Goal: Task Accomplishment & Management: Use online tool/utility

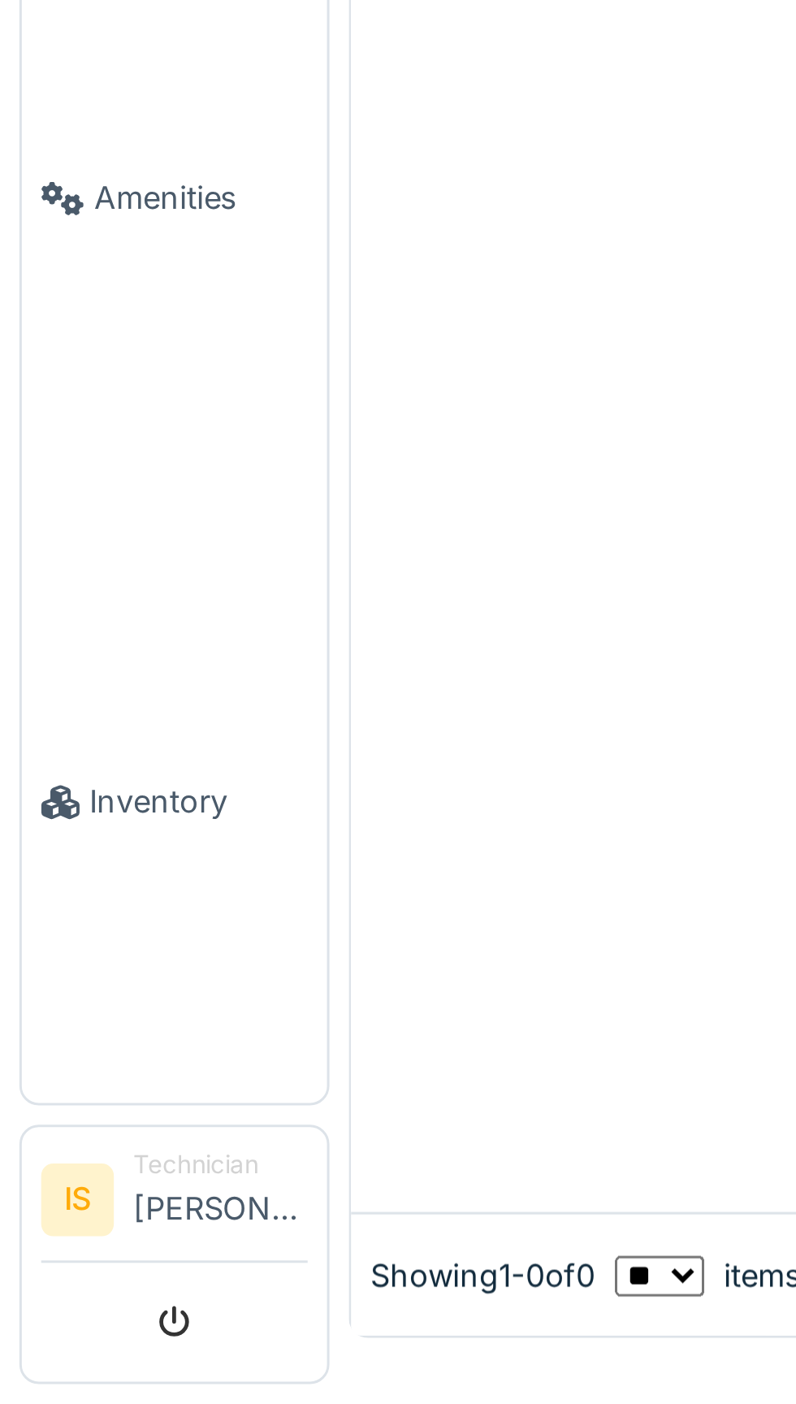
click at [57, 1303] on link "Inventory" at bounding box center [58, 1202] width 102 height 202
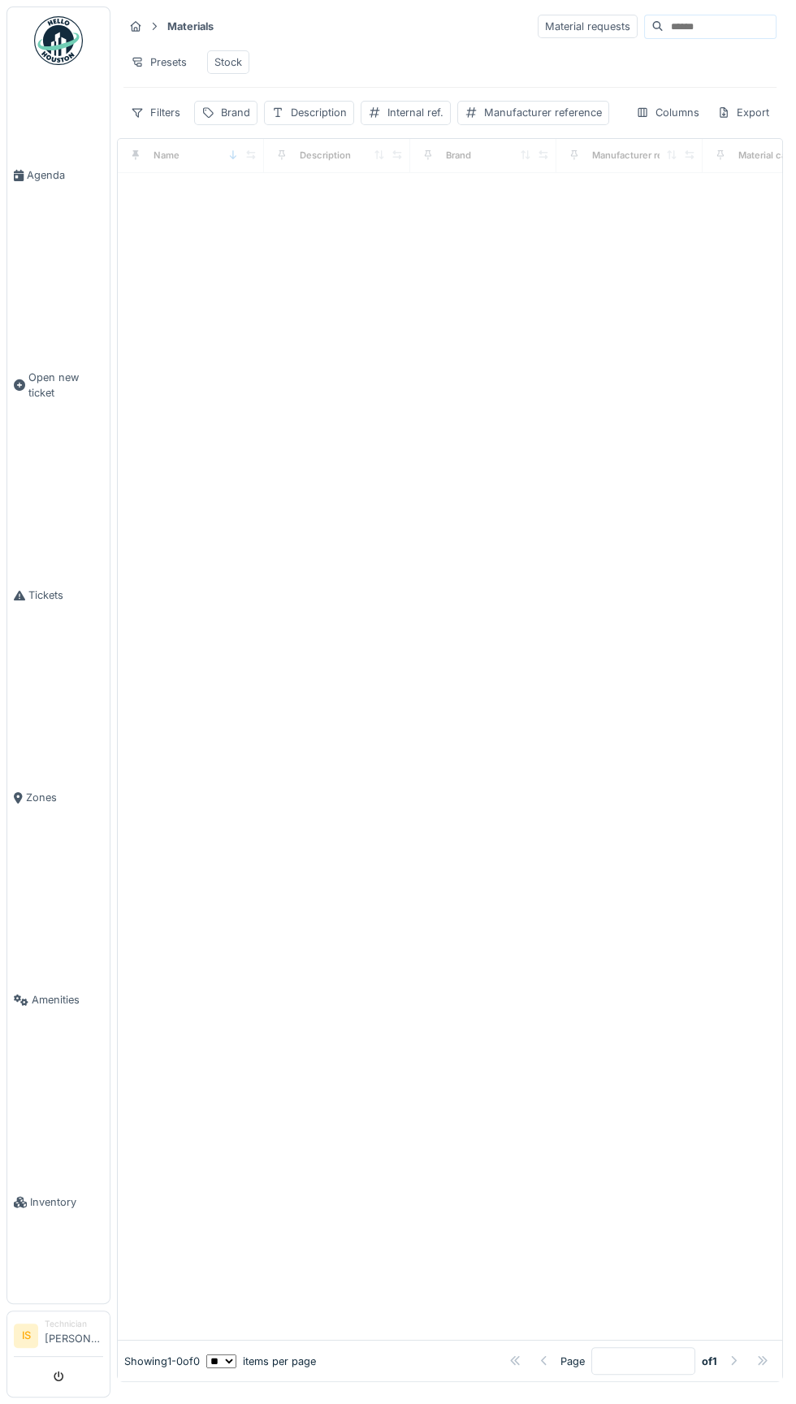
click at [686, 28] on input at bounding box center [720, 26] width 112 height 23
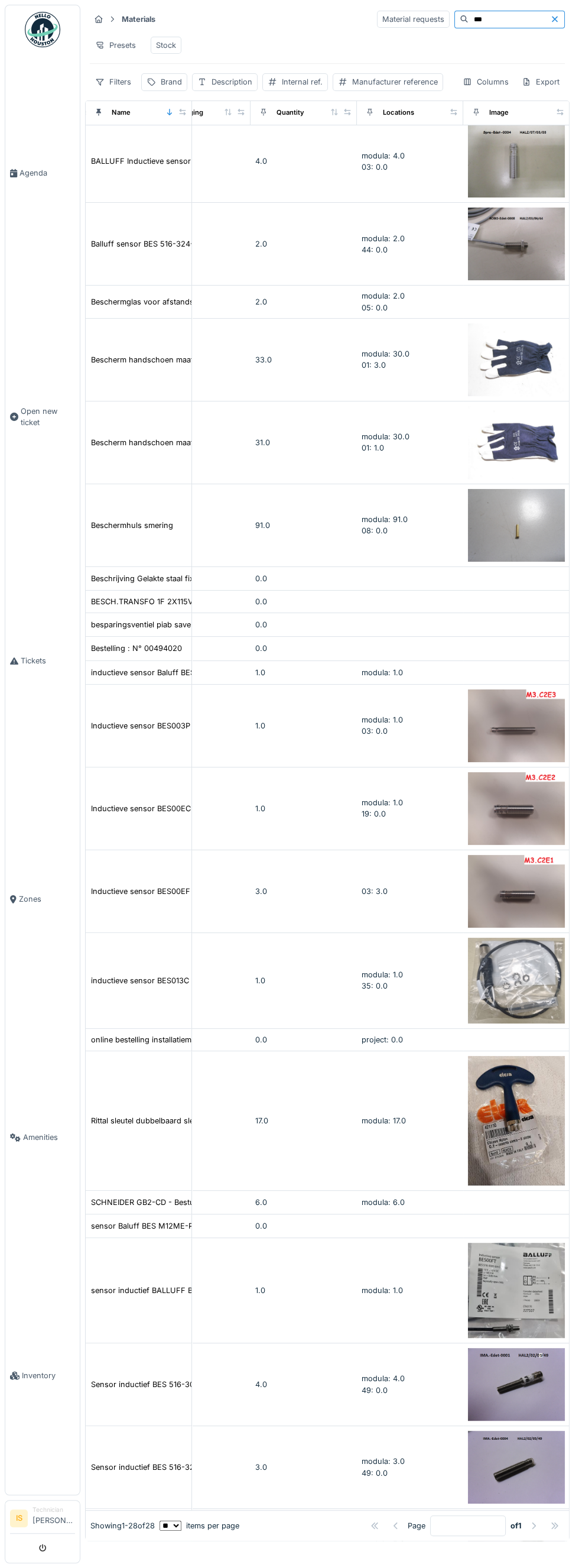
scroll to position [378, 474]
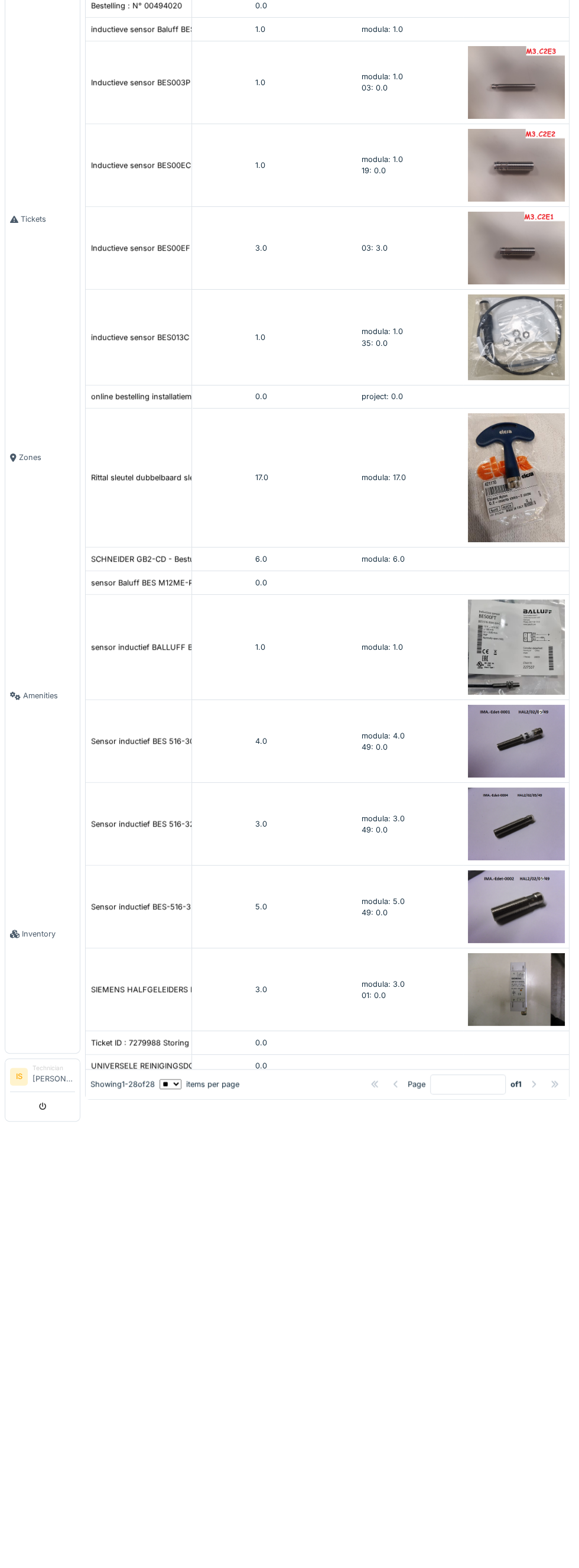
type input "*"
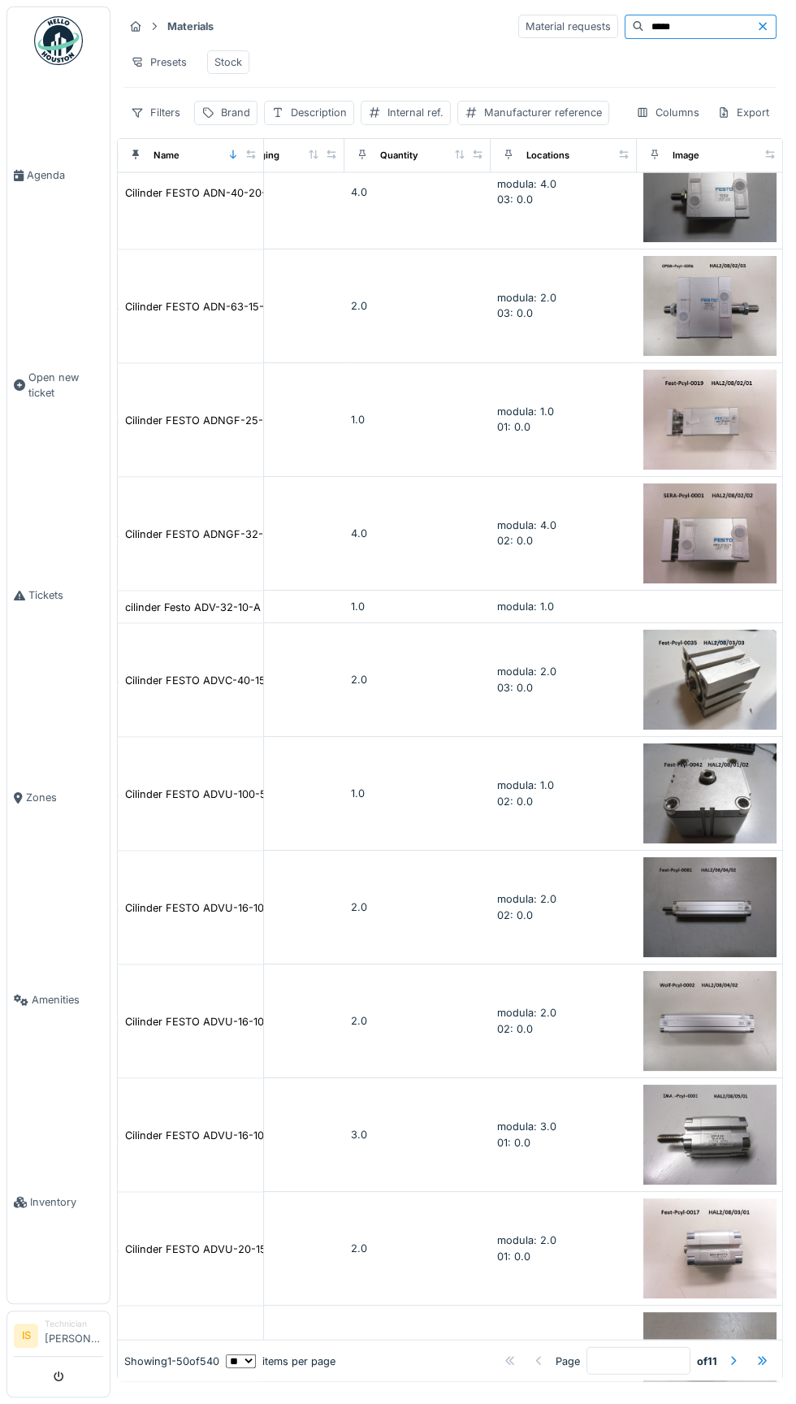
scroll to position [4636, 651]
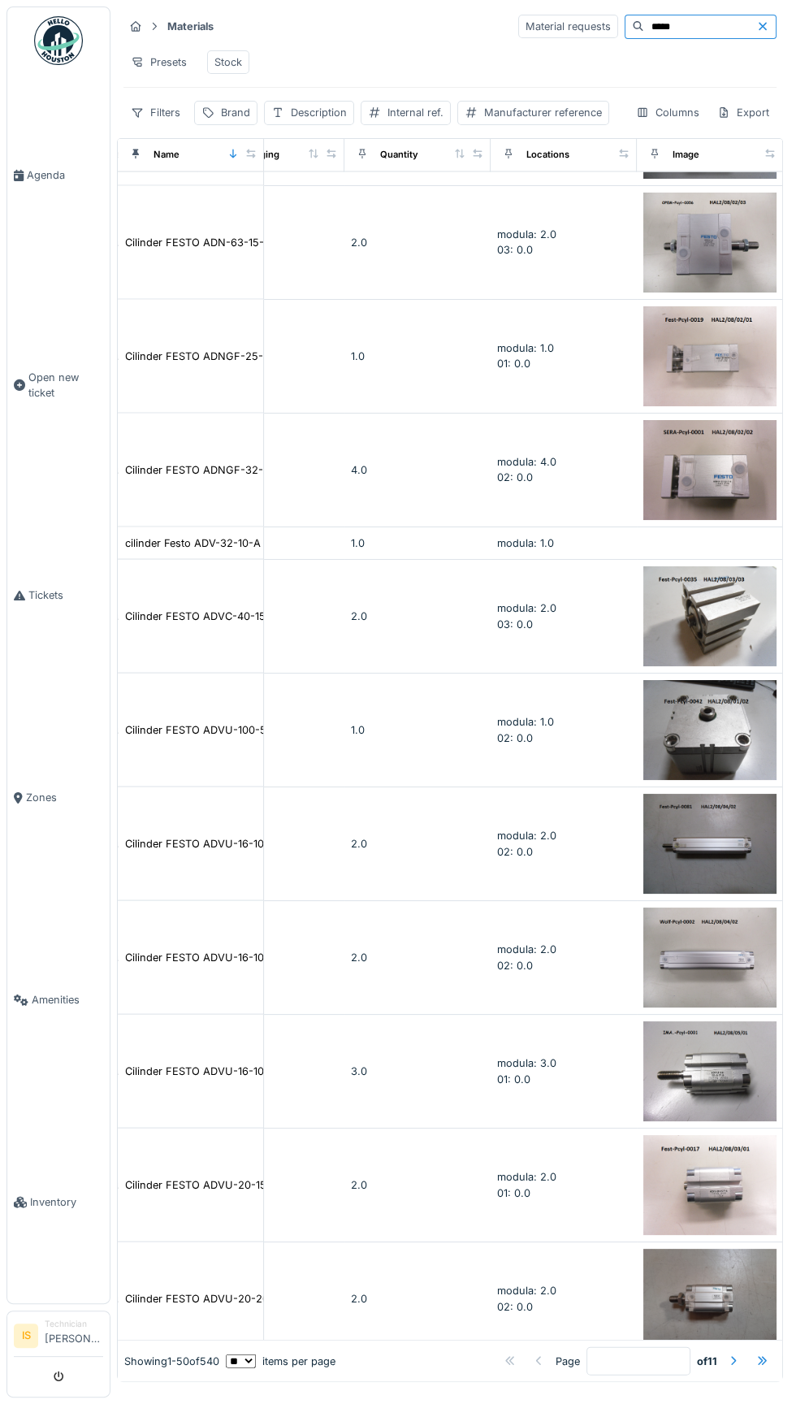
type input "*****"
click at [734, 1367] on div at bounding box center [733, 1361] width 13 height 15
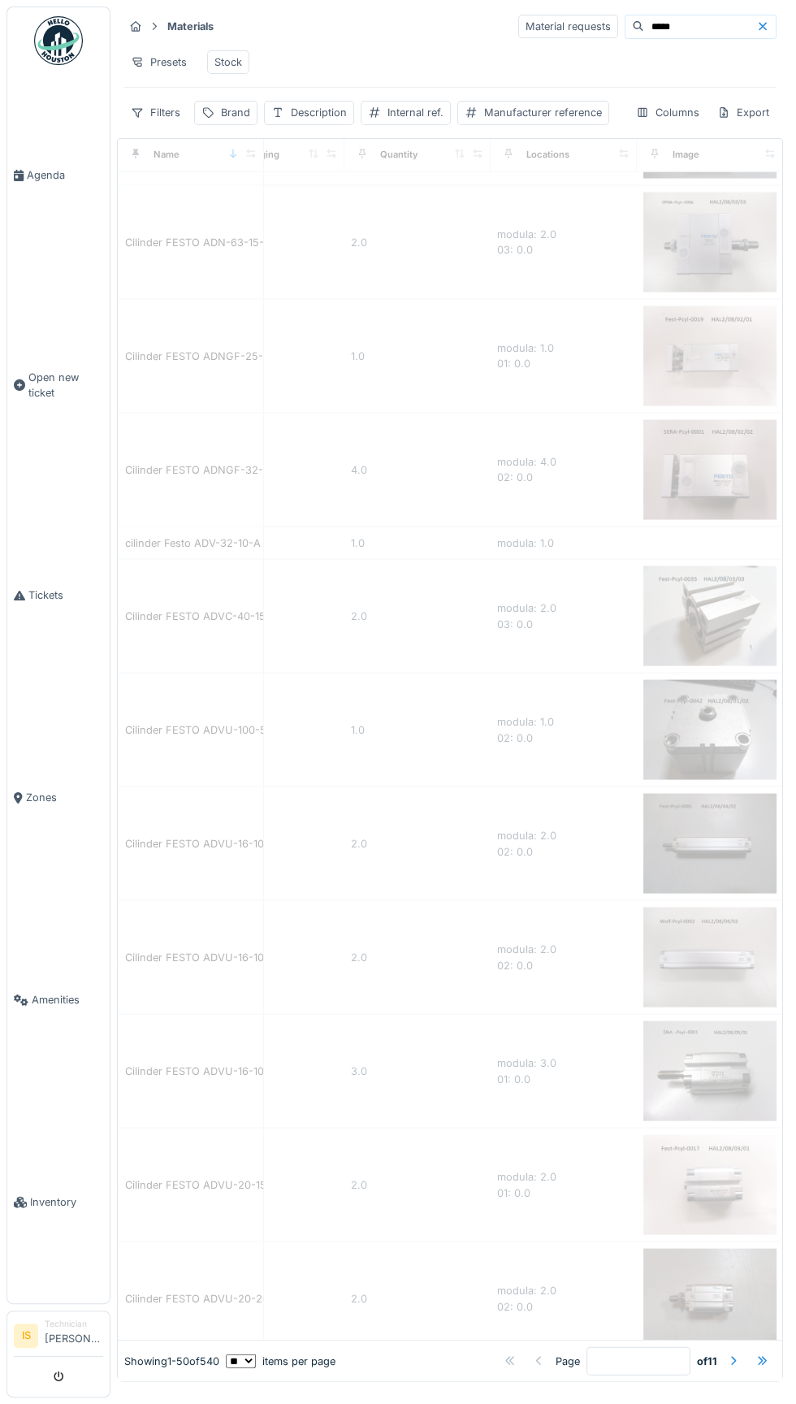
type input "*"
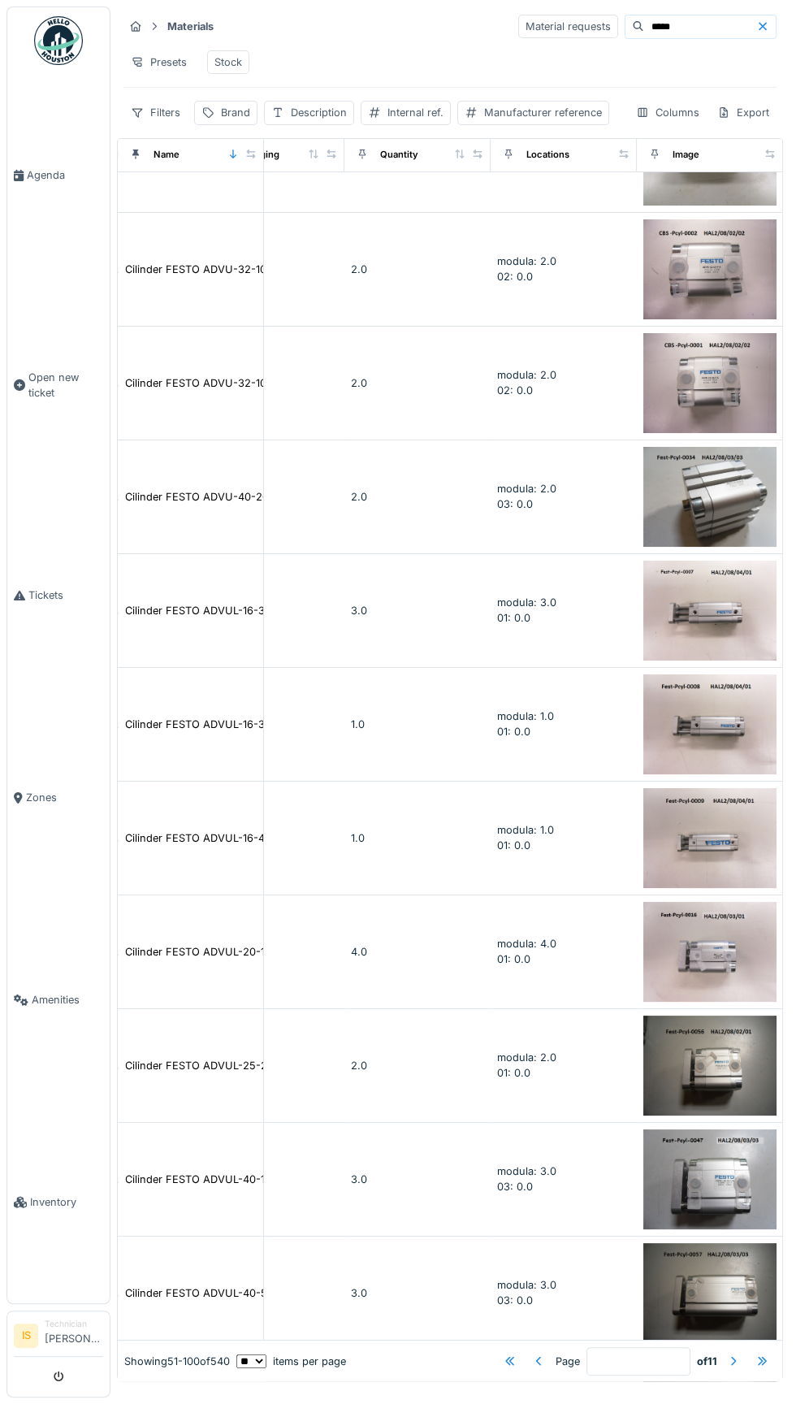
scroll to position [0, 651]
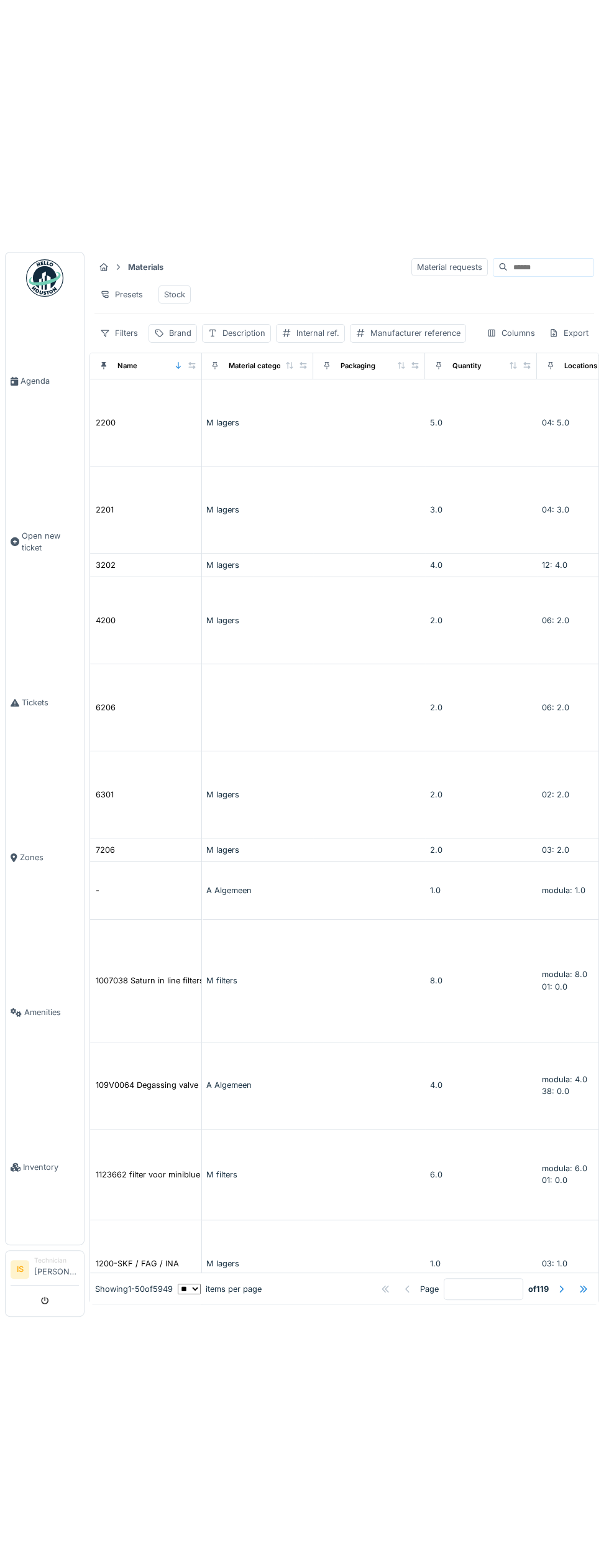
scroll to position [0, 498]
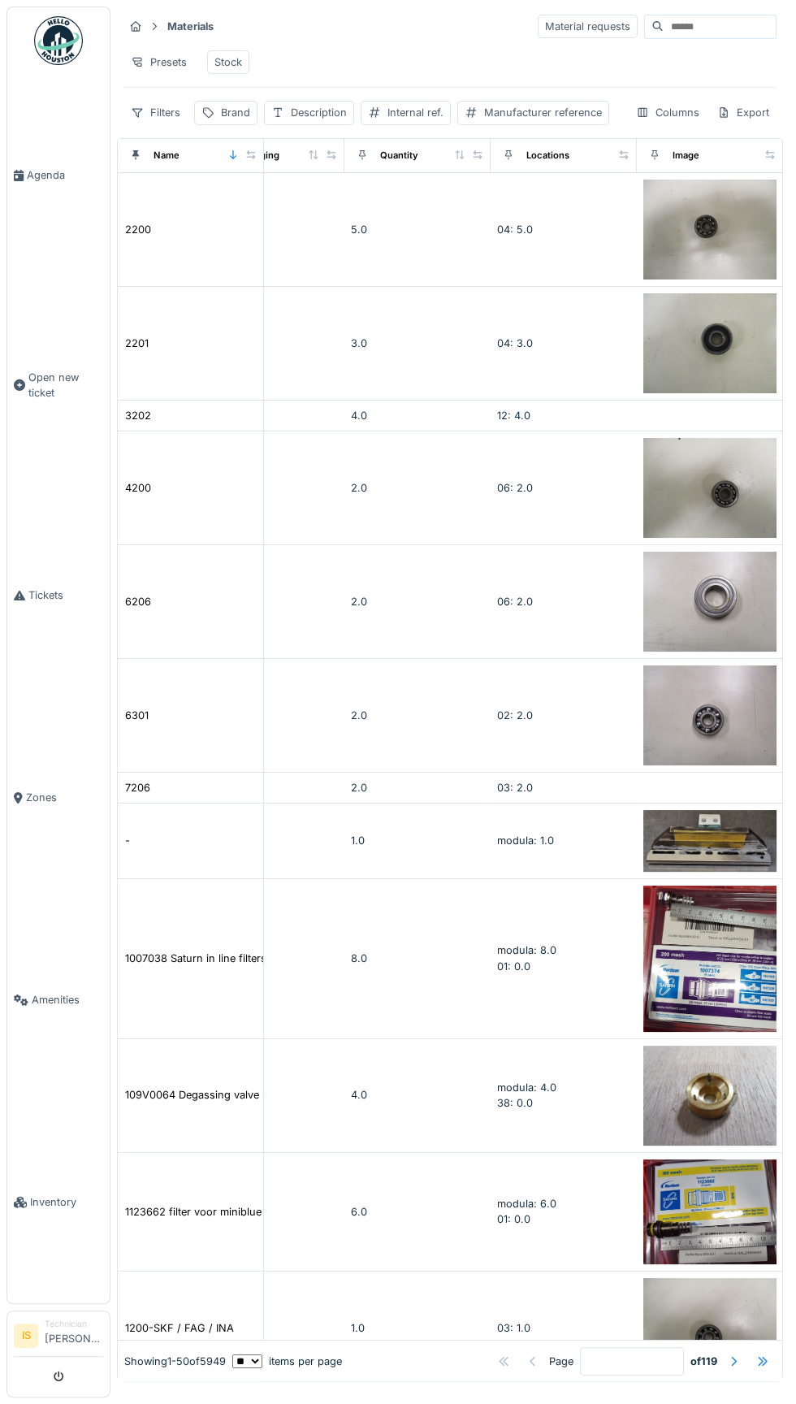
click at [664, 32] on input at bounding box center [720, 26] width 112 height 23
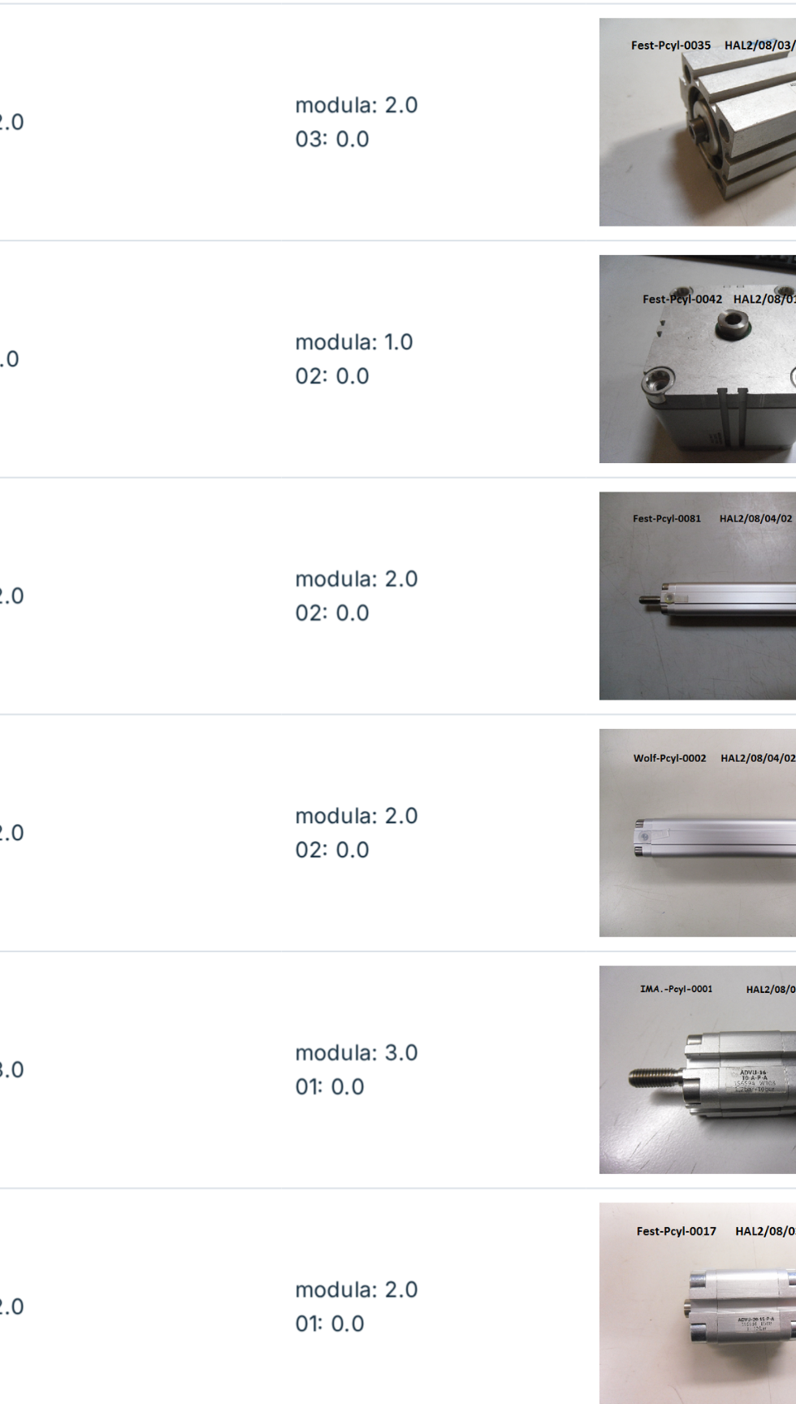
scroll to position [4636, 651]
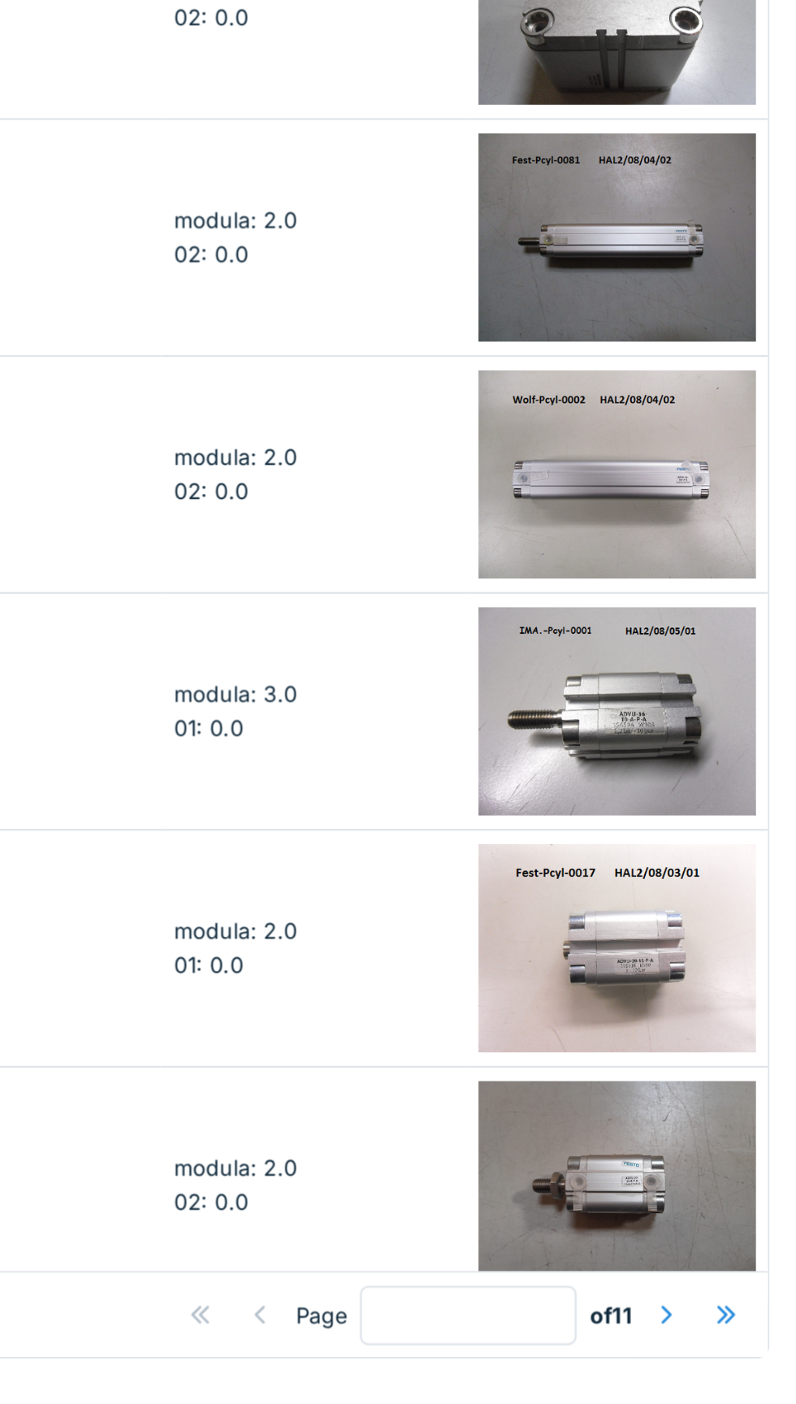
type input "*****"
click at [730, 1368] on div at bounding box center [733, 1361] width 13 height 15
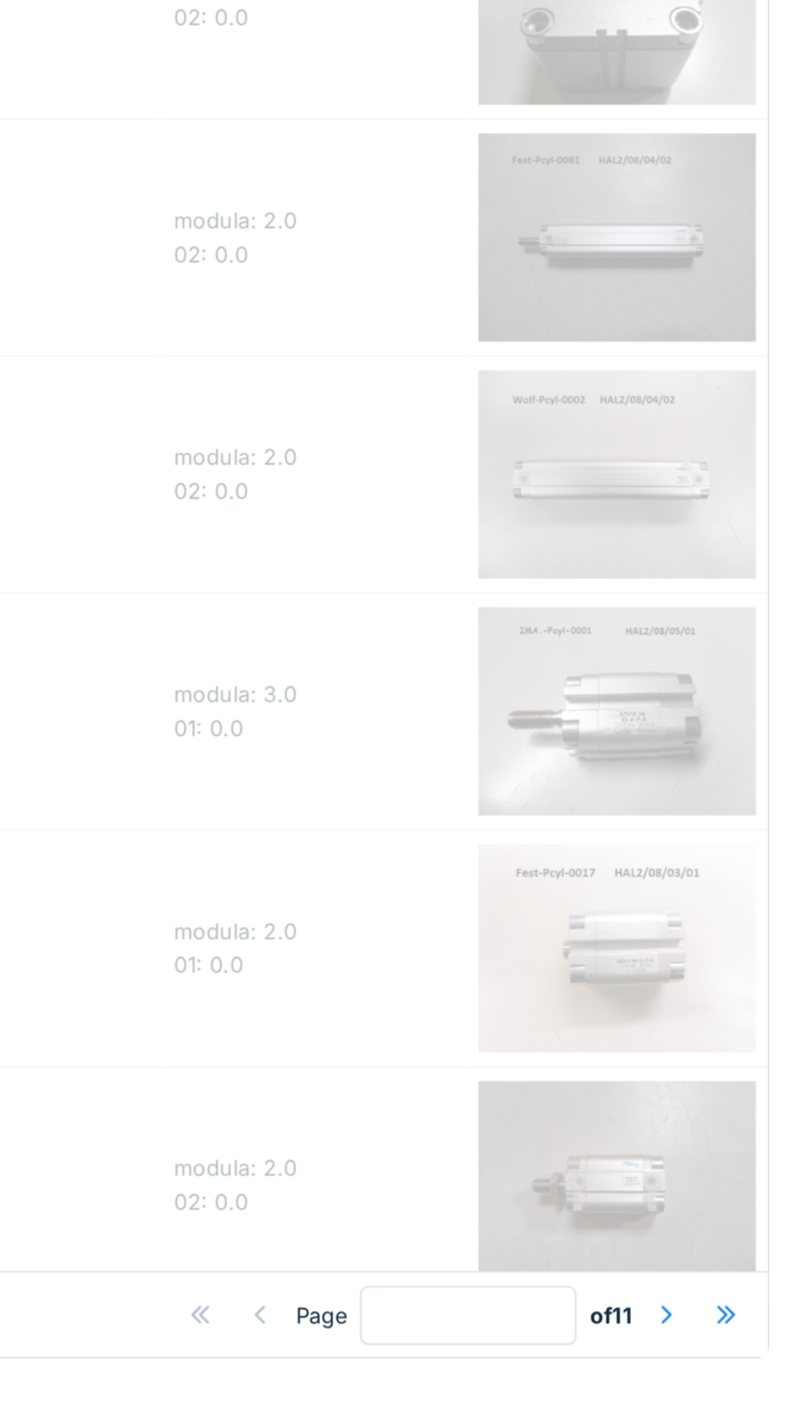
type input "*"
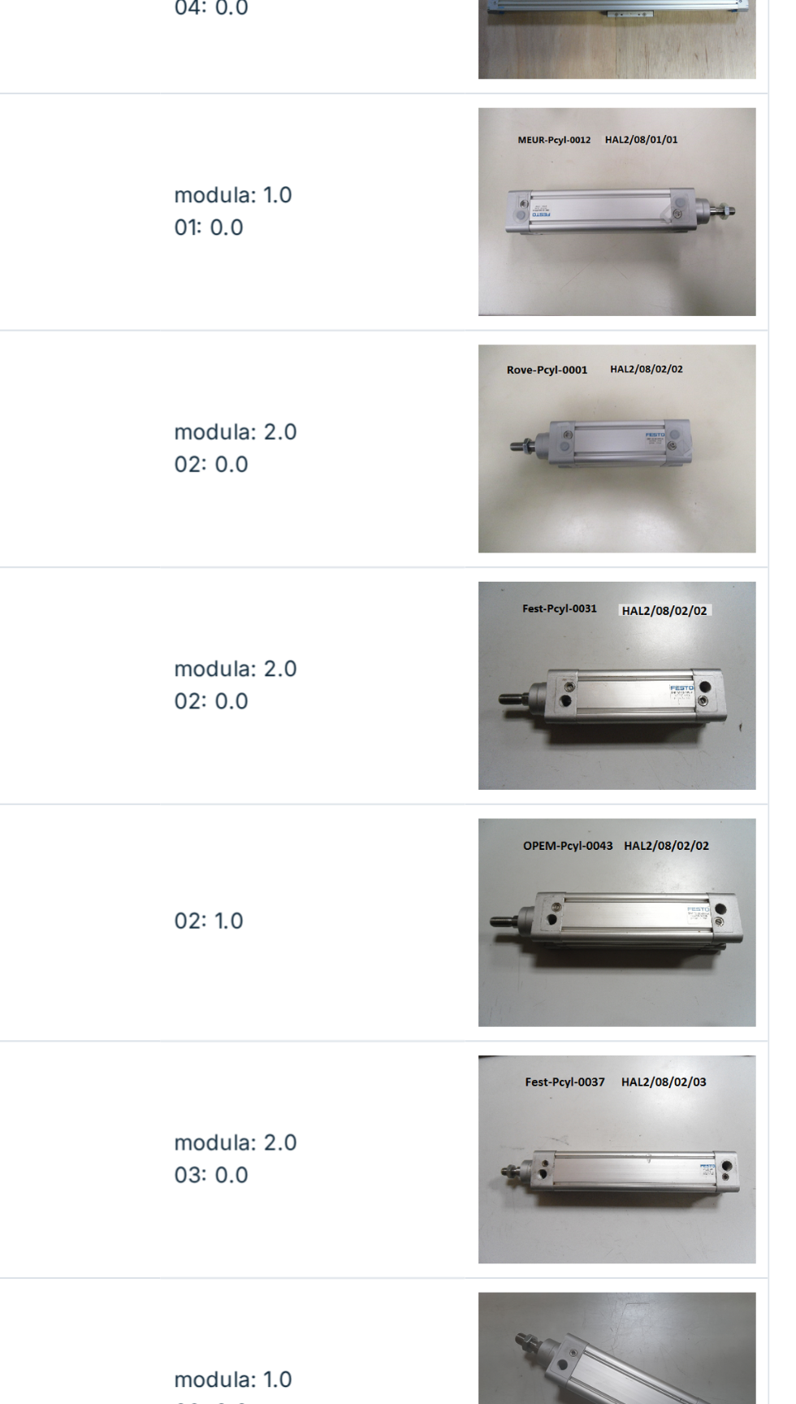
scroll to position [4055, 651]
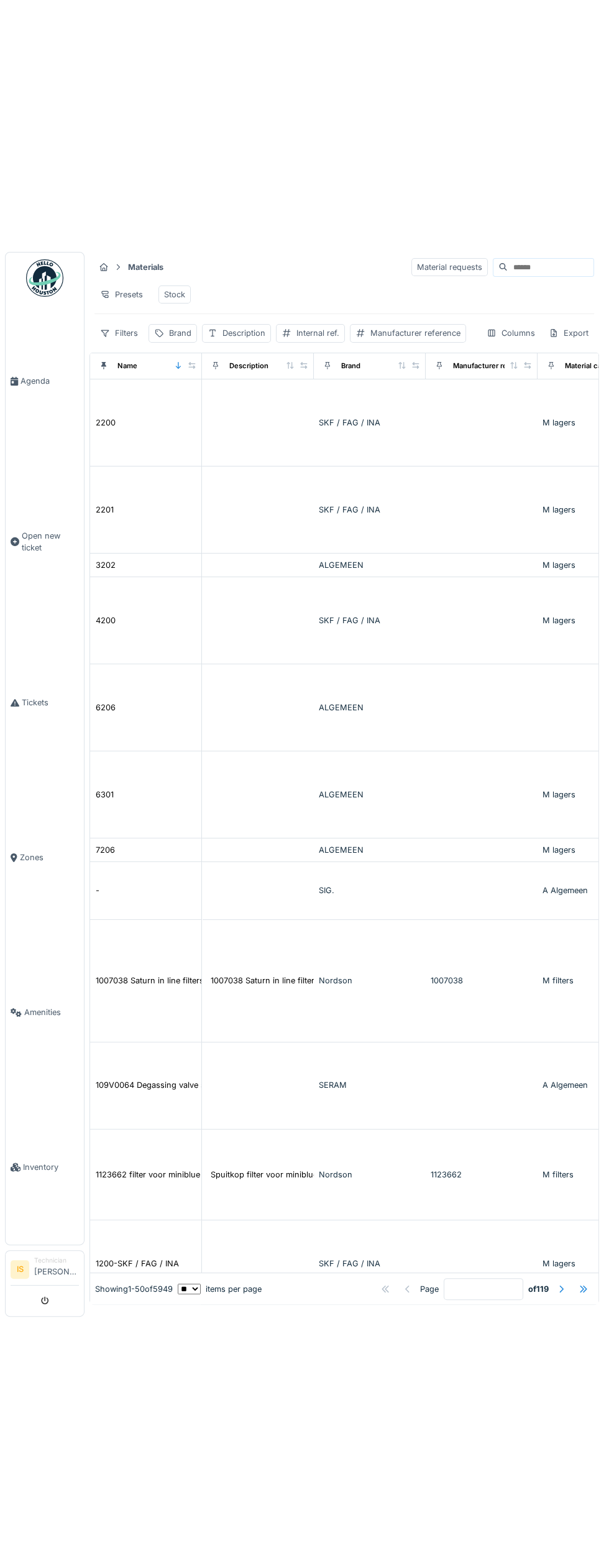
scroll to position [0, 81]
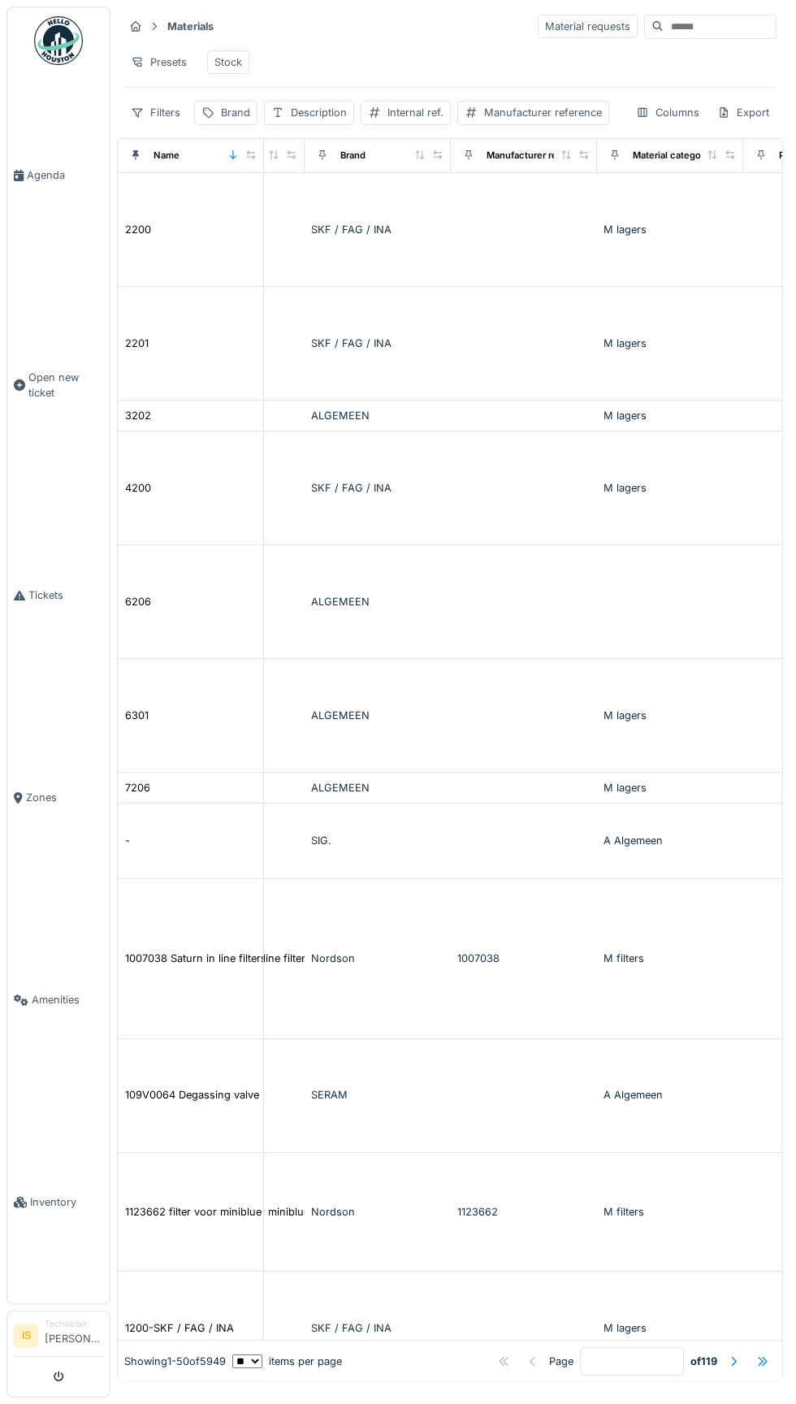
click at [642, 75] on div "Presets Stock" at bounding box center [449, 62] width 653 height 37
click at [641, 59] on div "Presets Stock" at bounding box center [449, 62] width 653 height 37
click at [664, 30] on input at bounding box center [720, 26] width 112 height 23
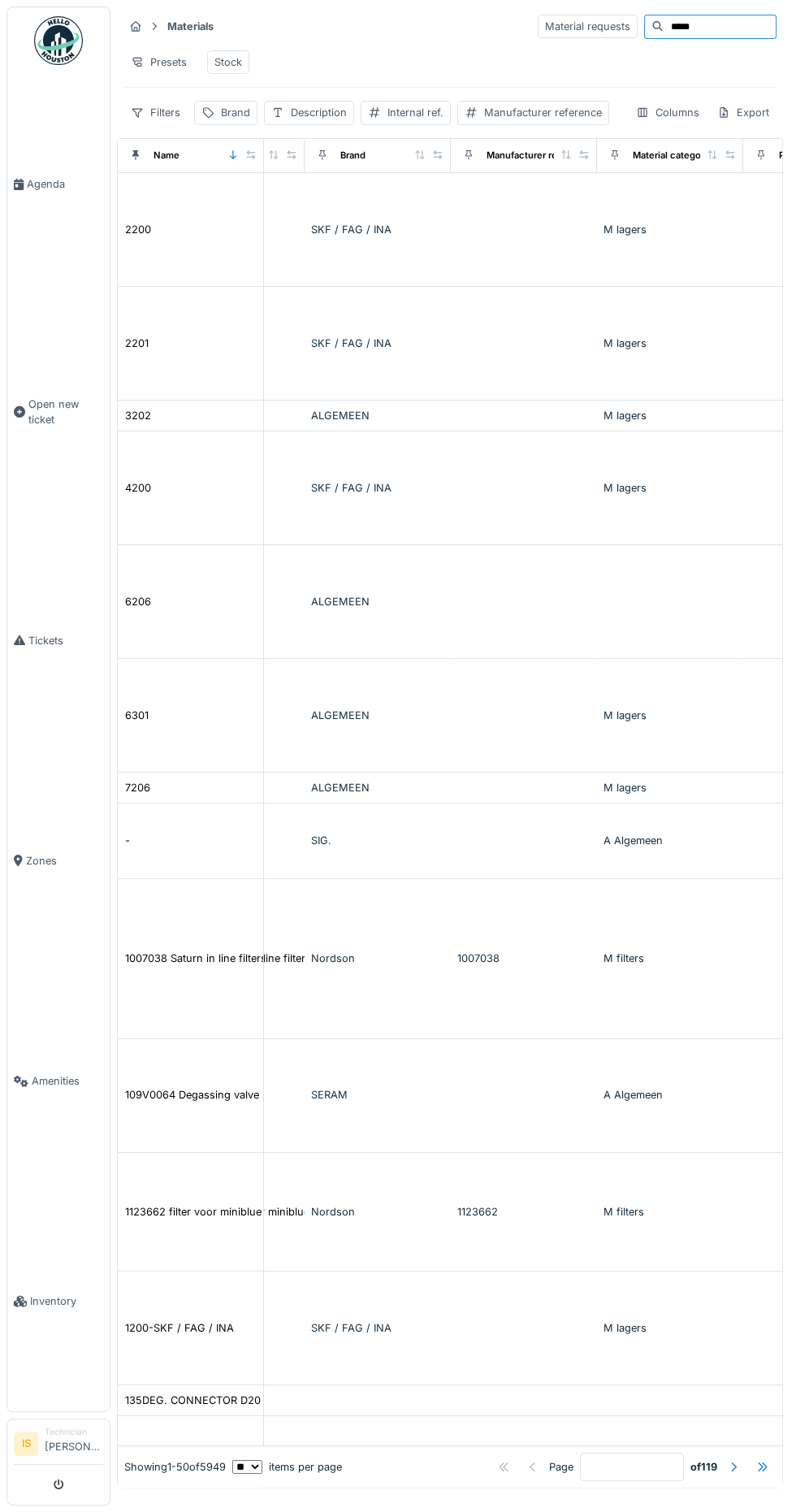
type input "*****"
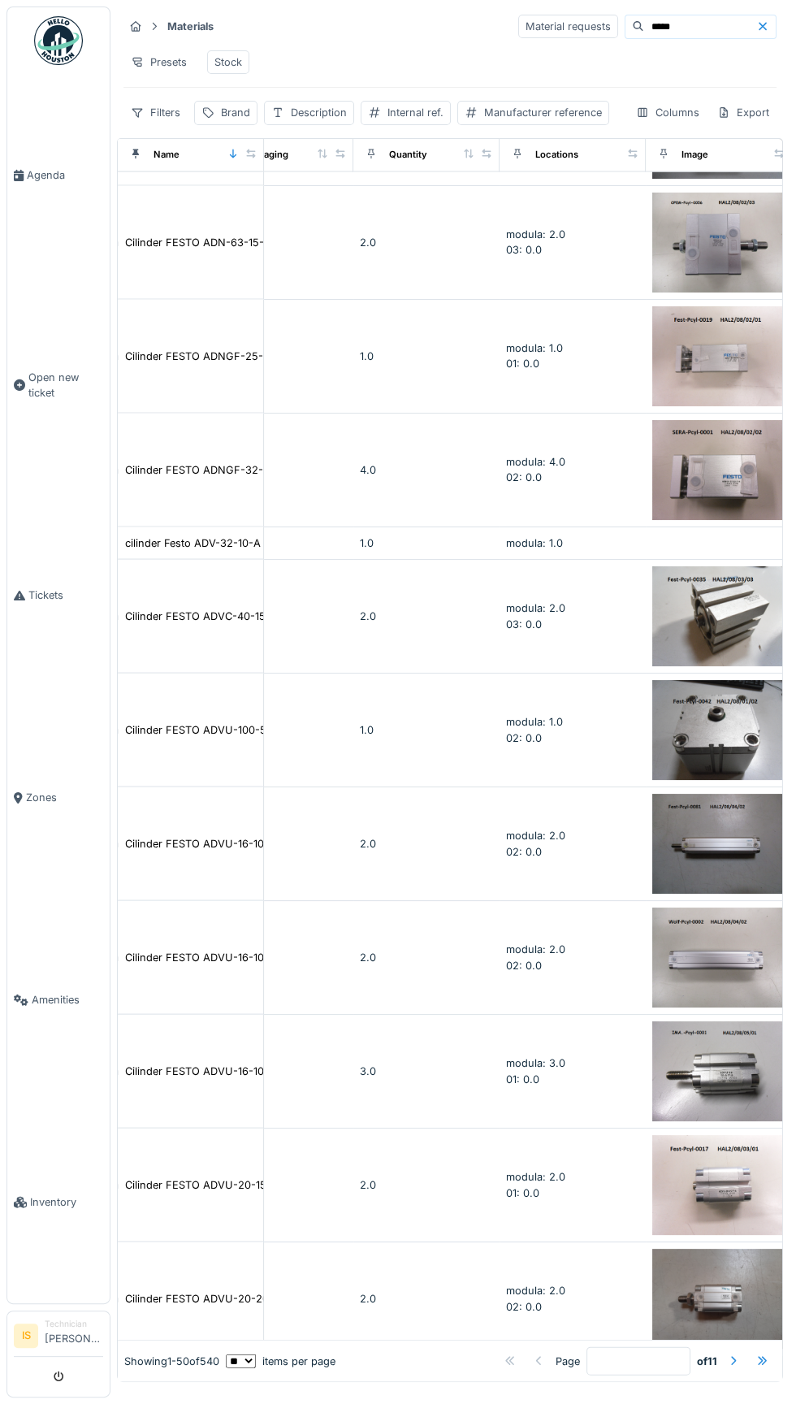
scroll to position [4636, 651]
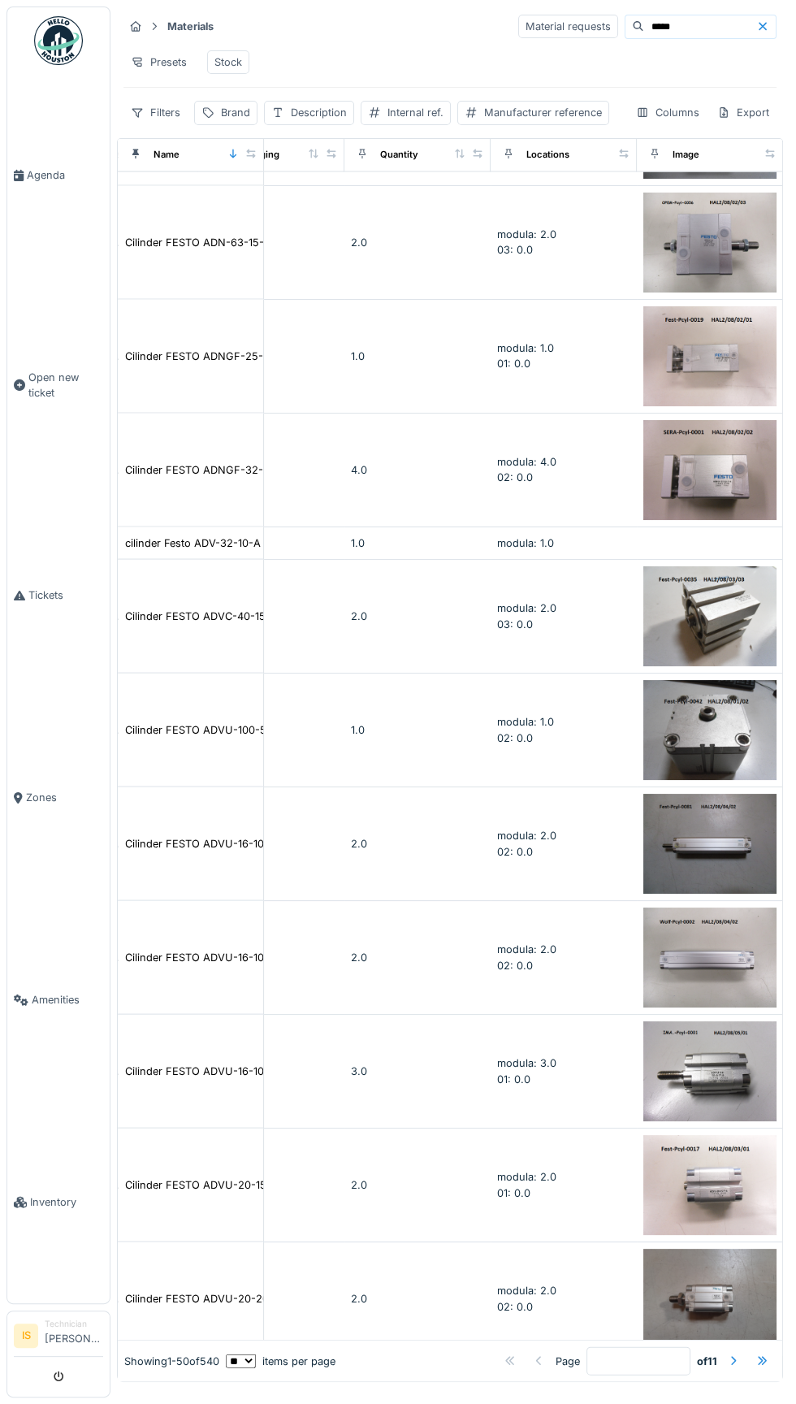
click at [734, 1369] on div at bounding box center [733, 1361] width 13 height 15
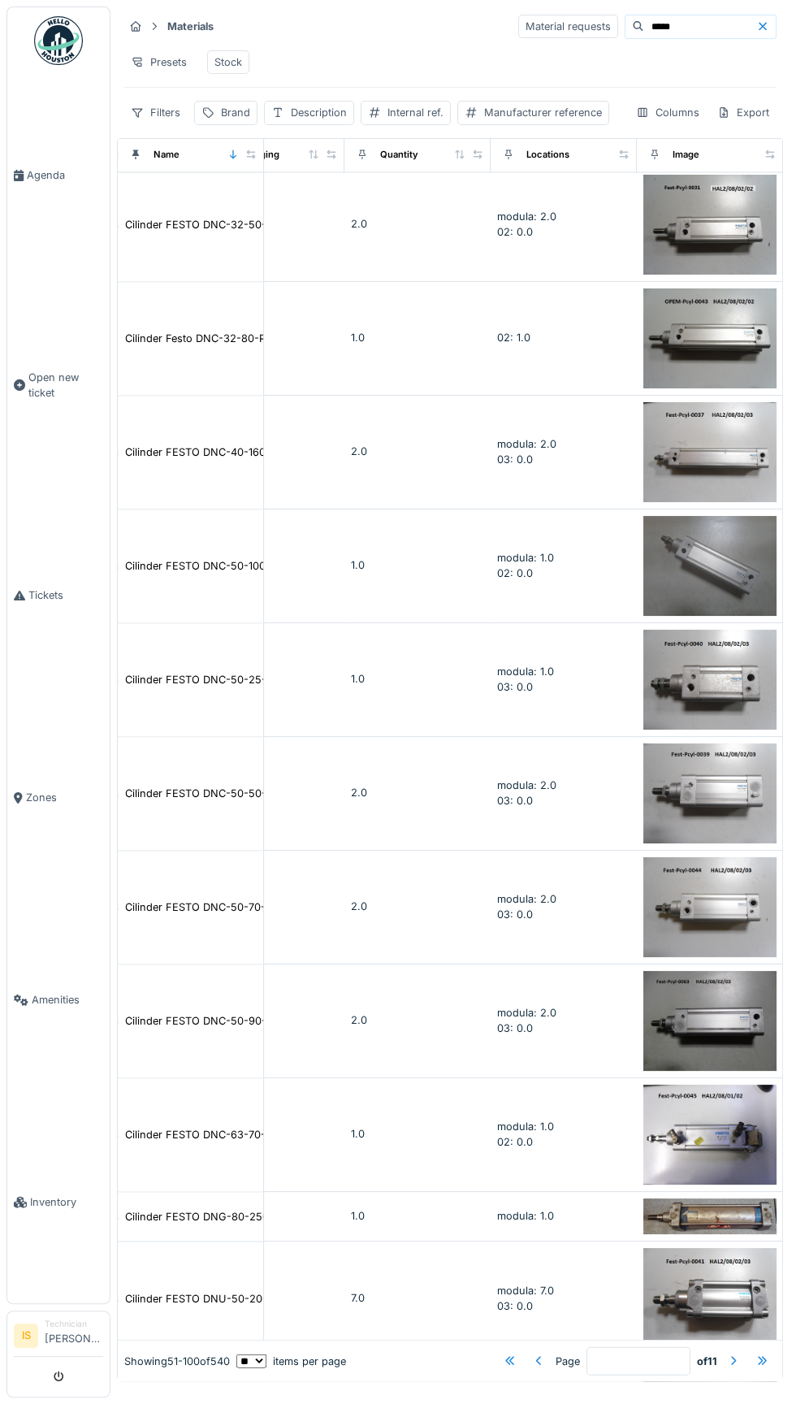
scroll to position [4634, 651]
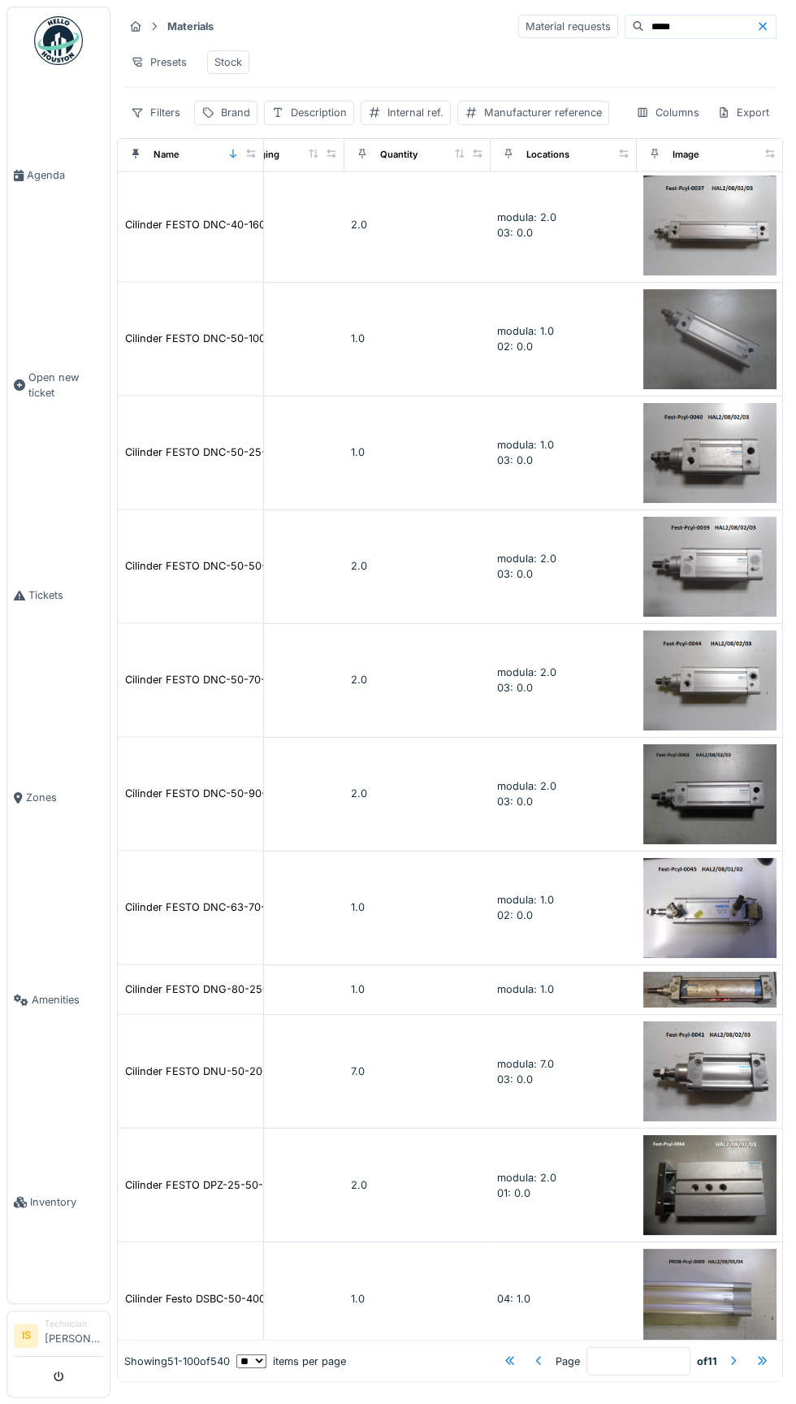
click at [734, 1362] on div at bounding box center [733, 1361] width 13 height 15
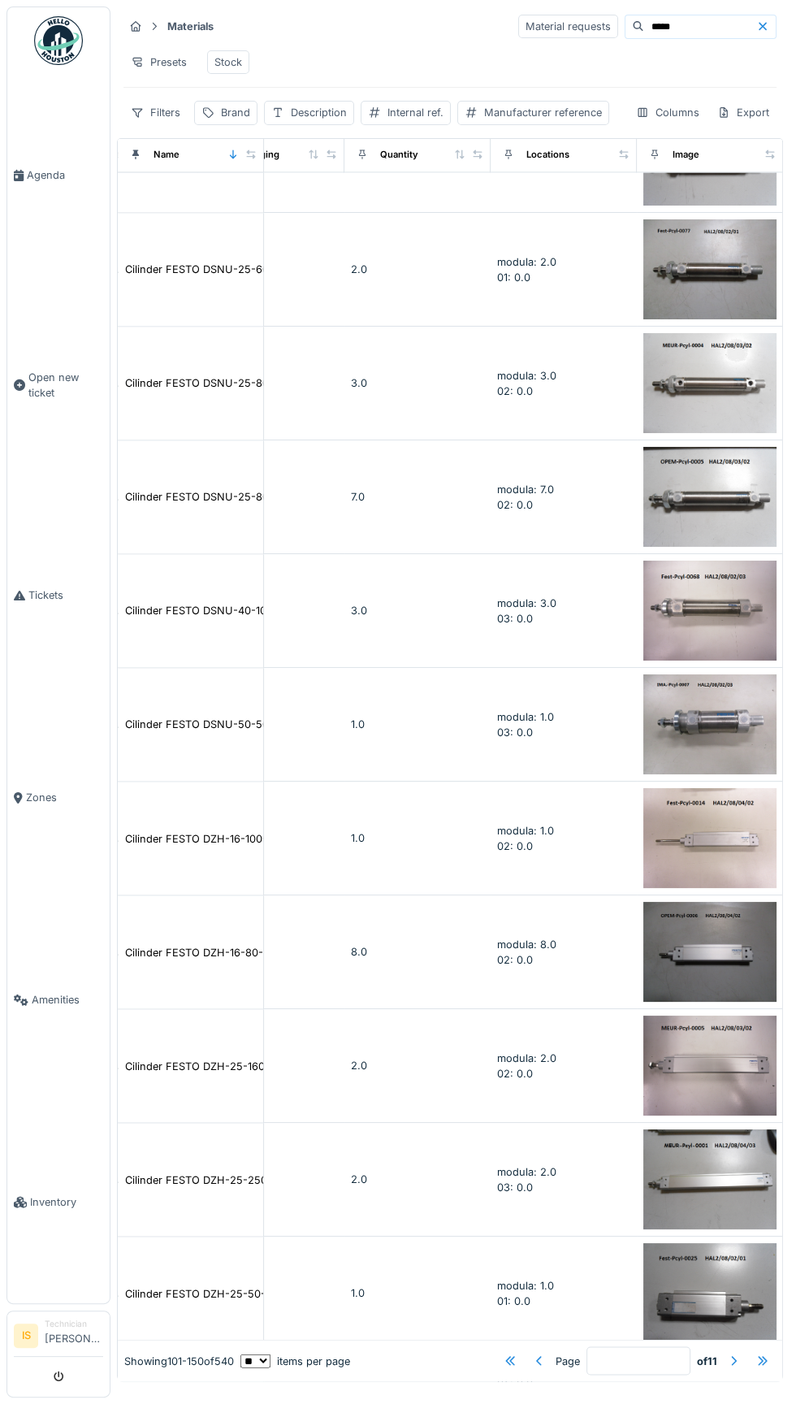
scroll to position [4713, 651]
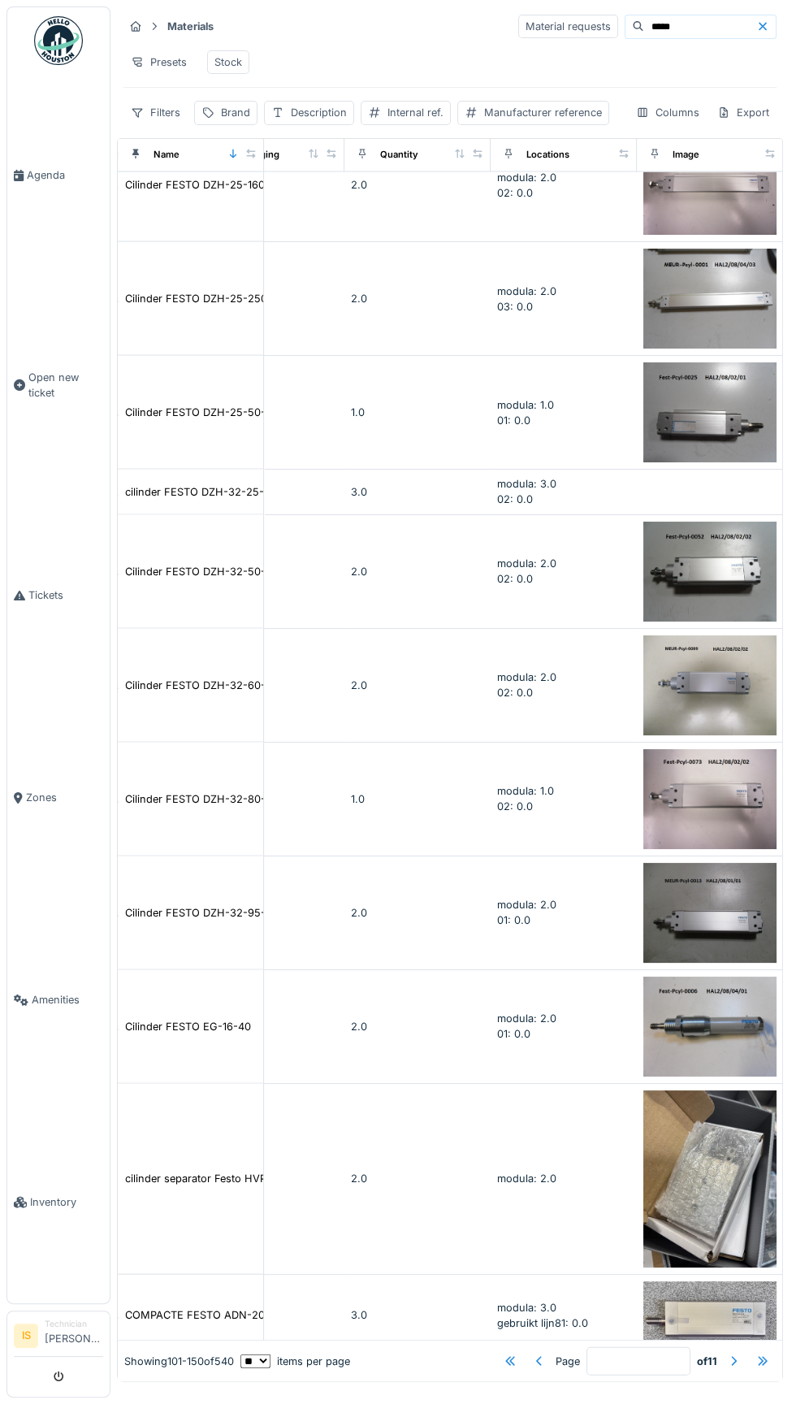
click at [734, 1367] on div at bounding box center [733, 1361] width 13 height 15
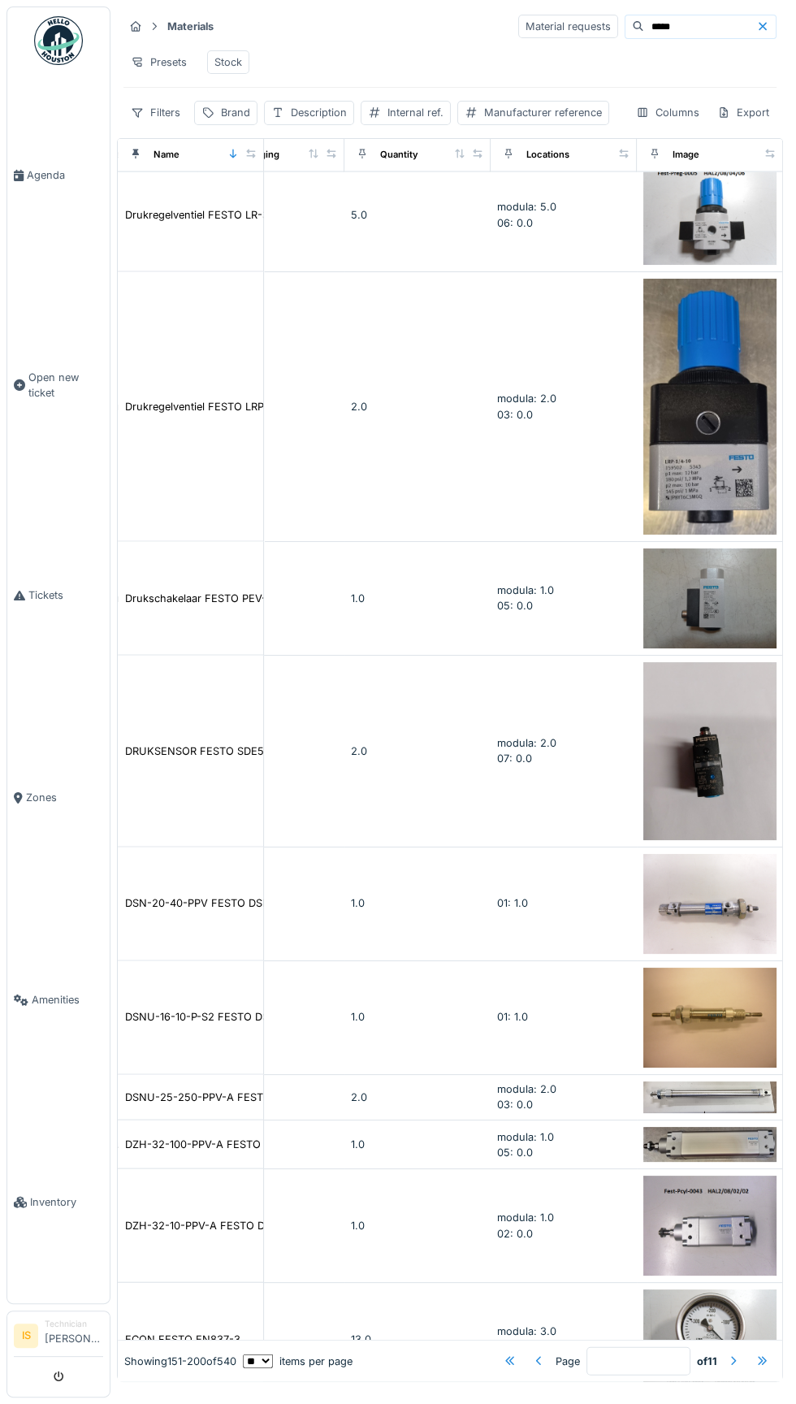
scroll to position [4941, 651]
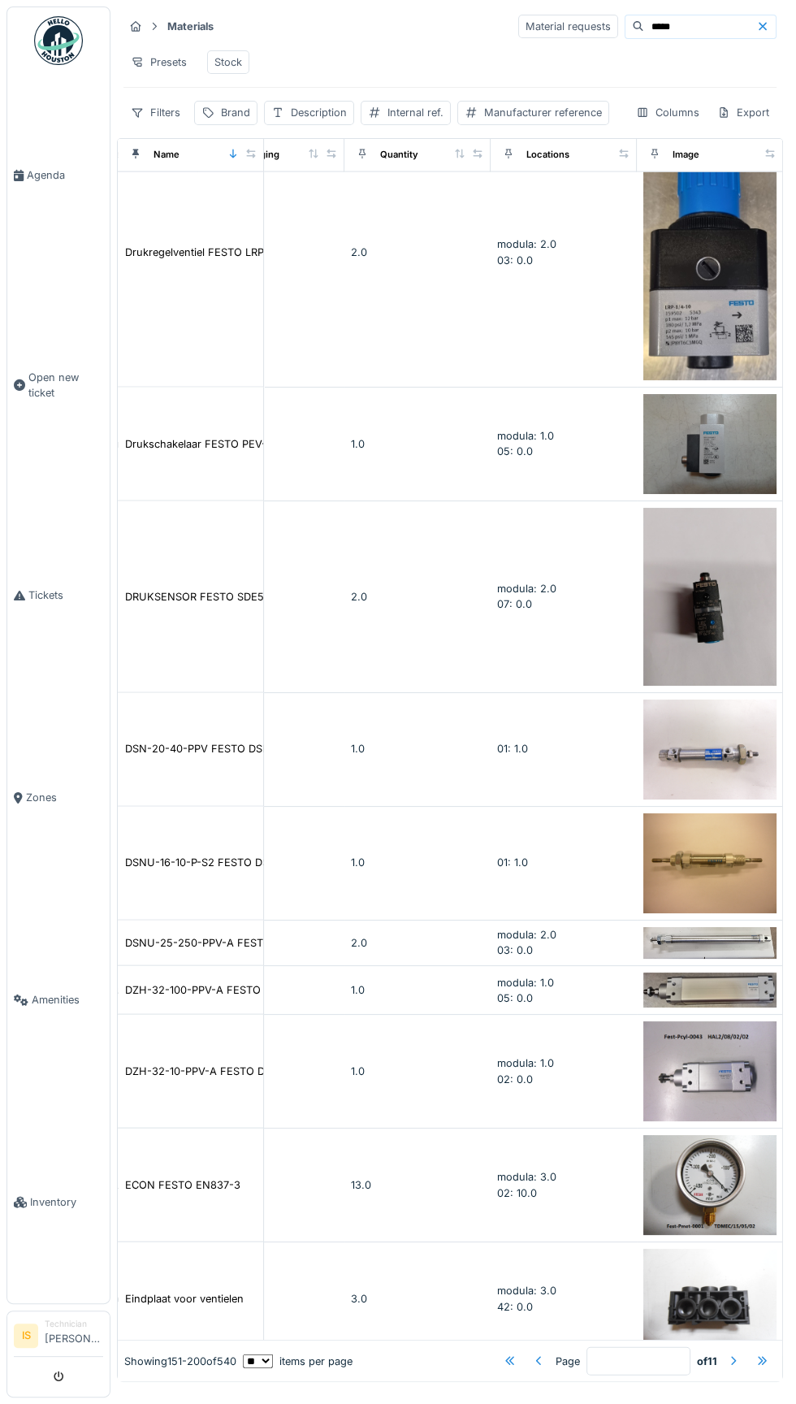
click at [734, 1362] on div at bounding box center [733, 1361] width 13 height 15
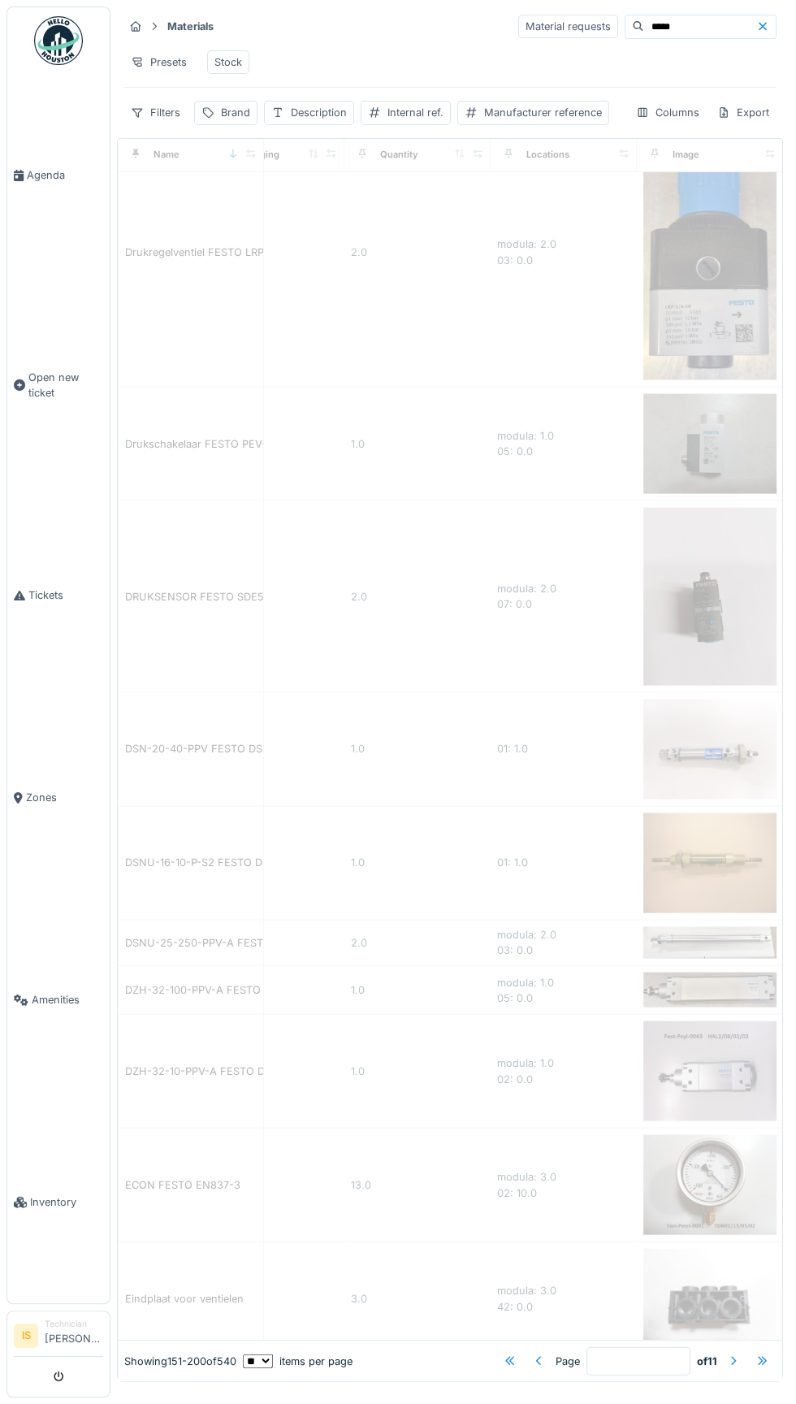
type input "*"
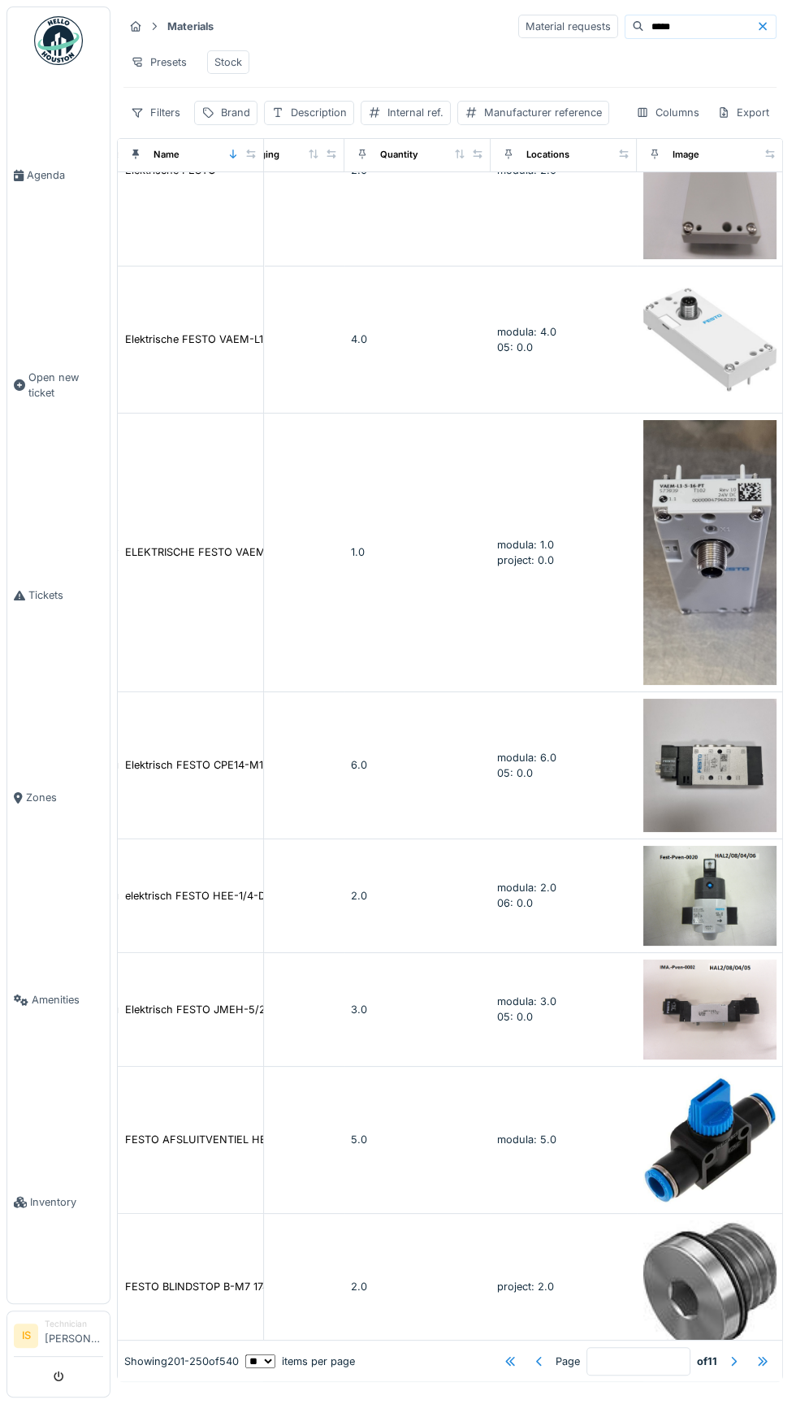
scroll to position [782, 651]
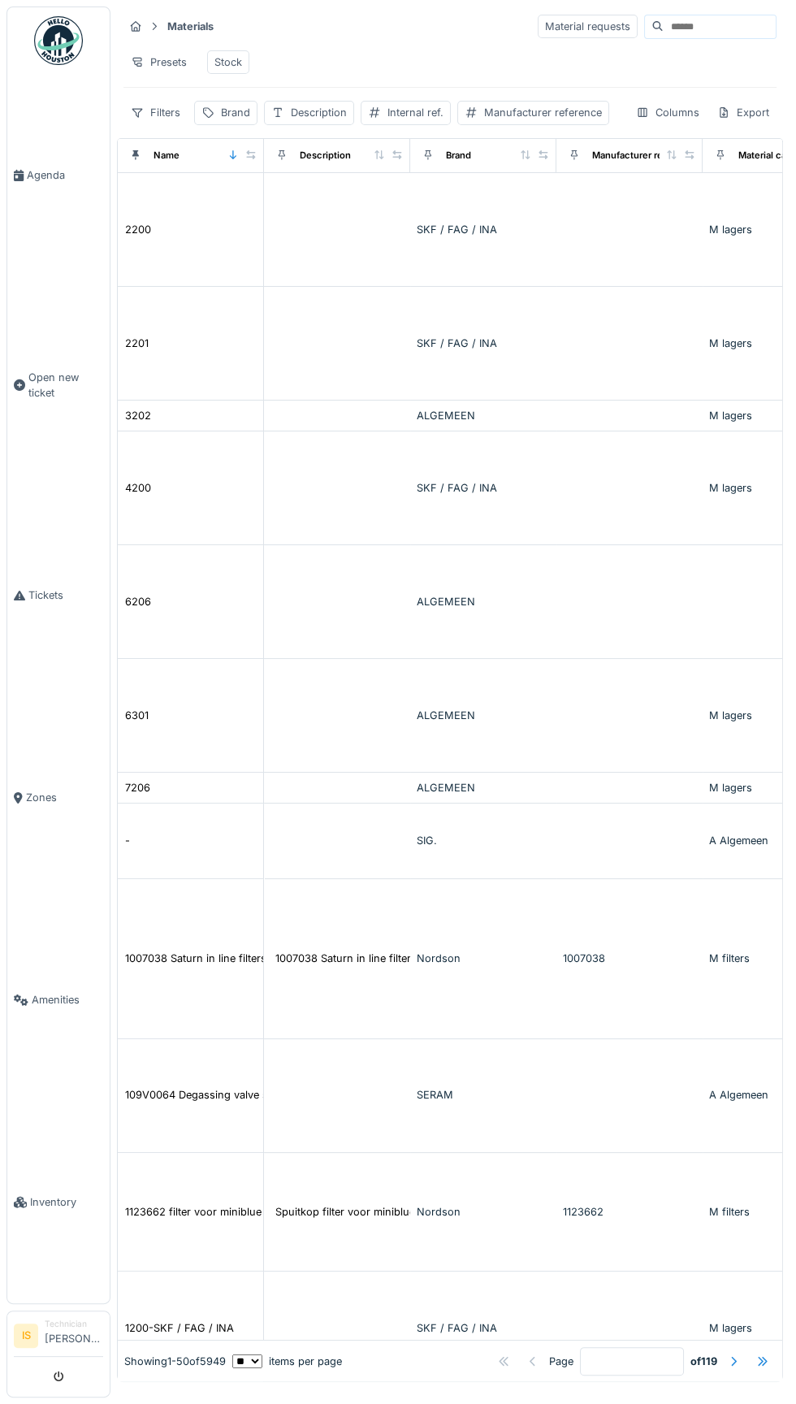
click at [683, 28] on input at bounding box center [720, 26] width 112 height 23
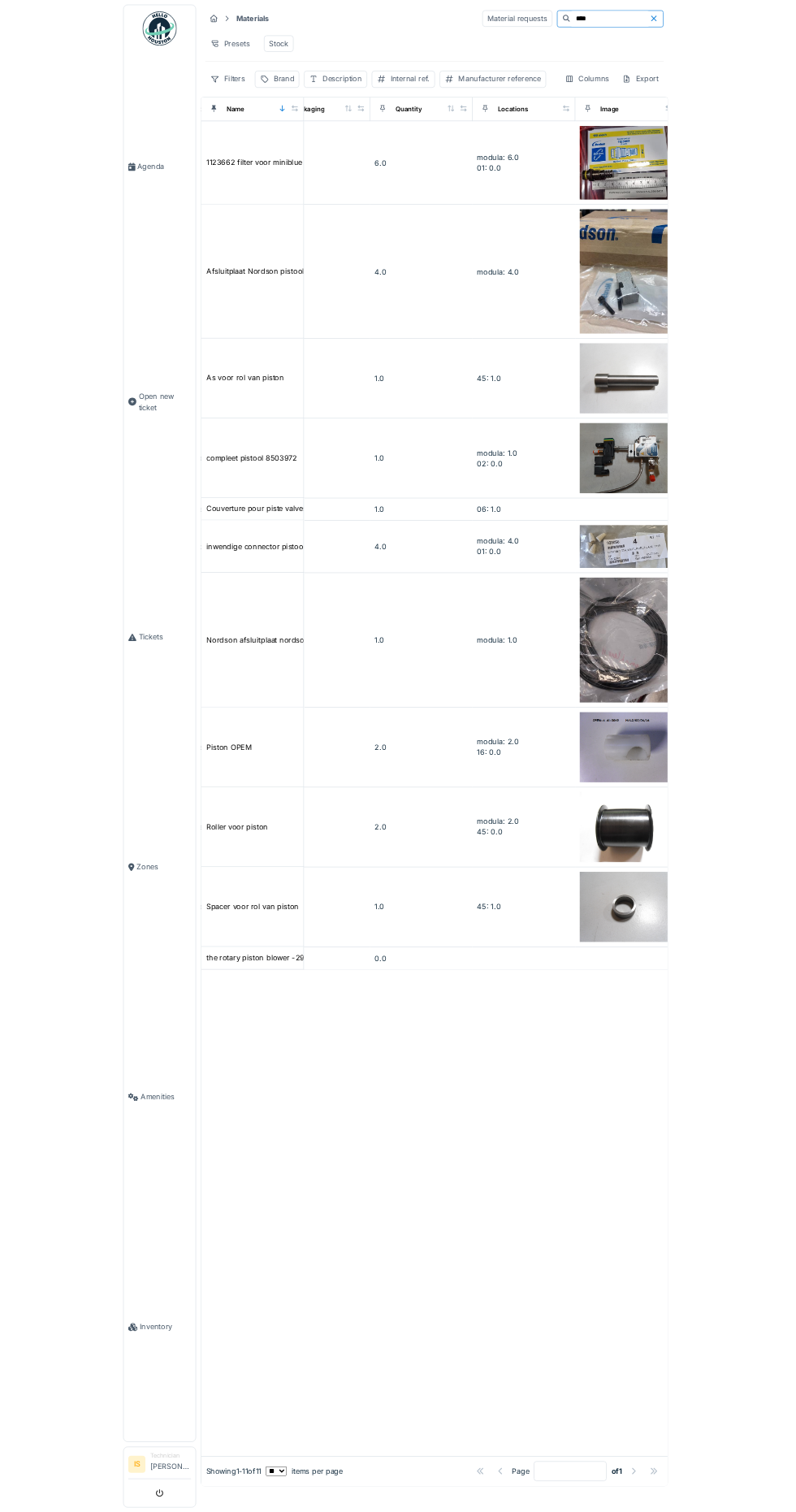
scroll to position [0, 651]
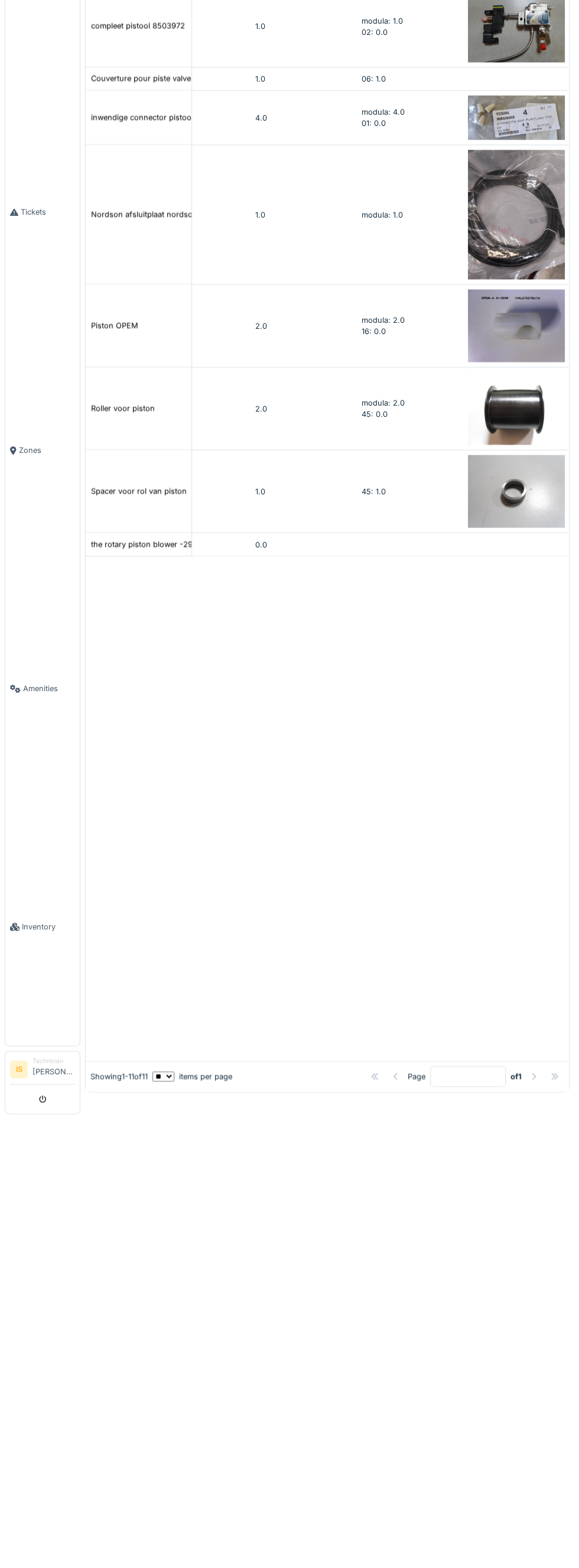
type input "*"
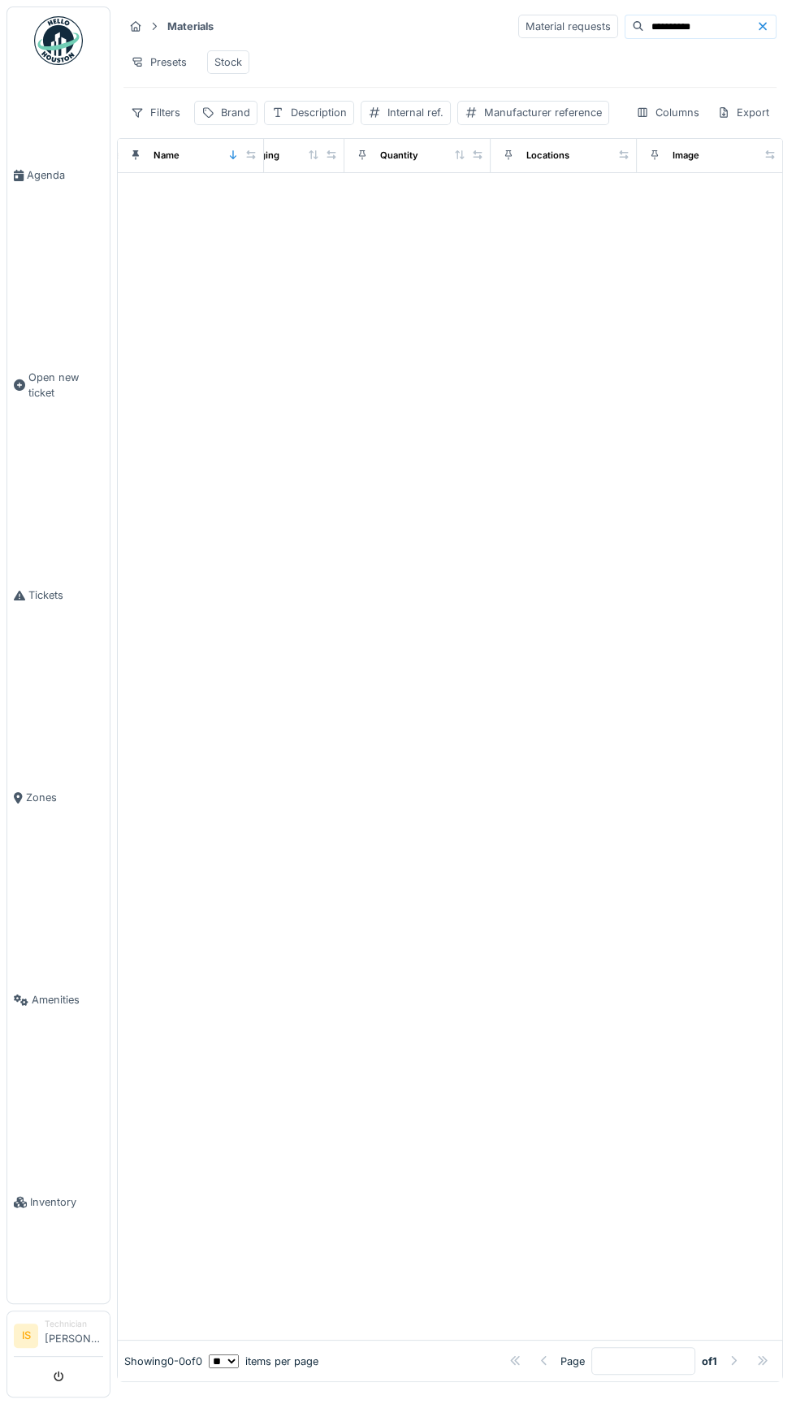
click at [662, 32] on input "**********" at bounding box center [700, 26] width 112 height 23
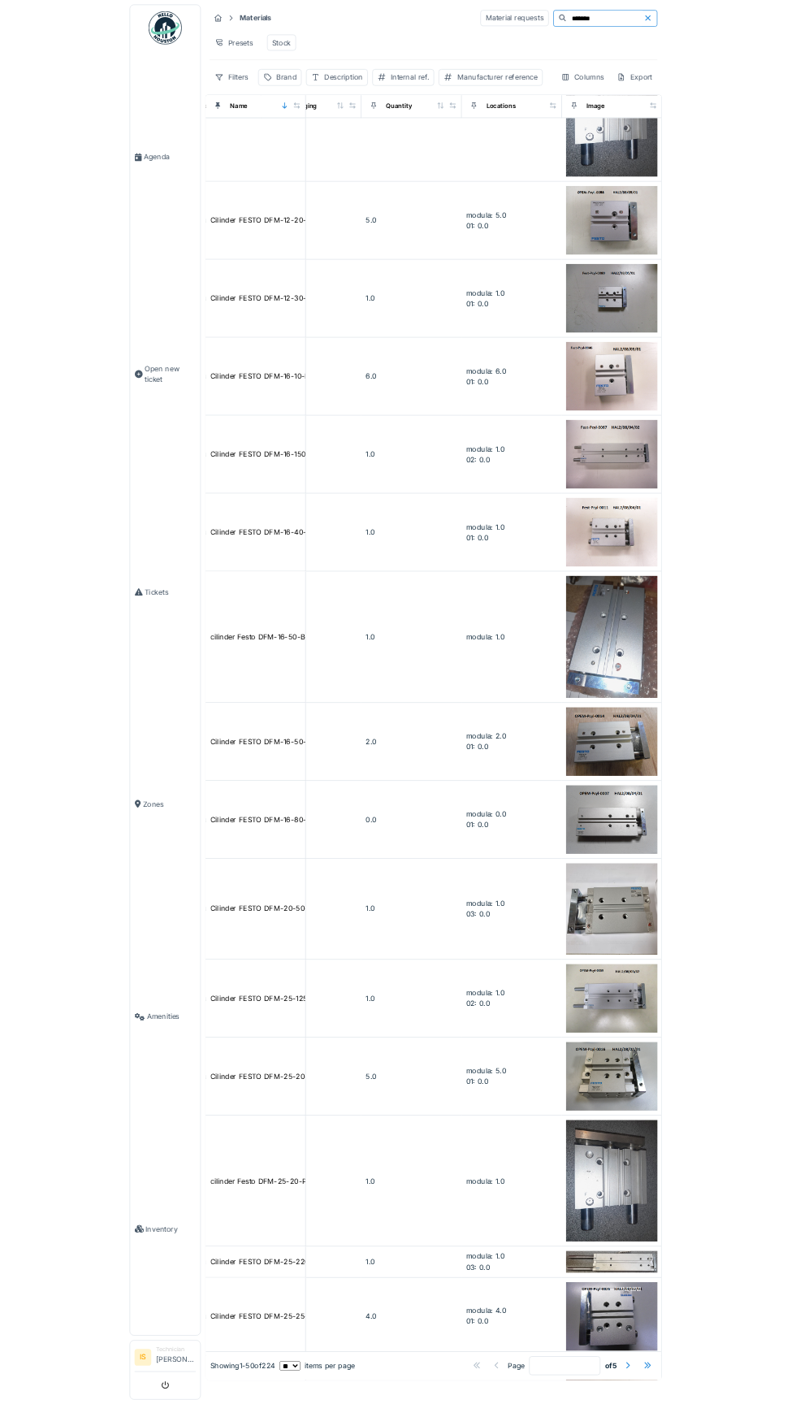
scroll to position [4381, 651]
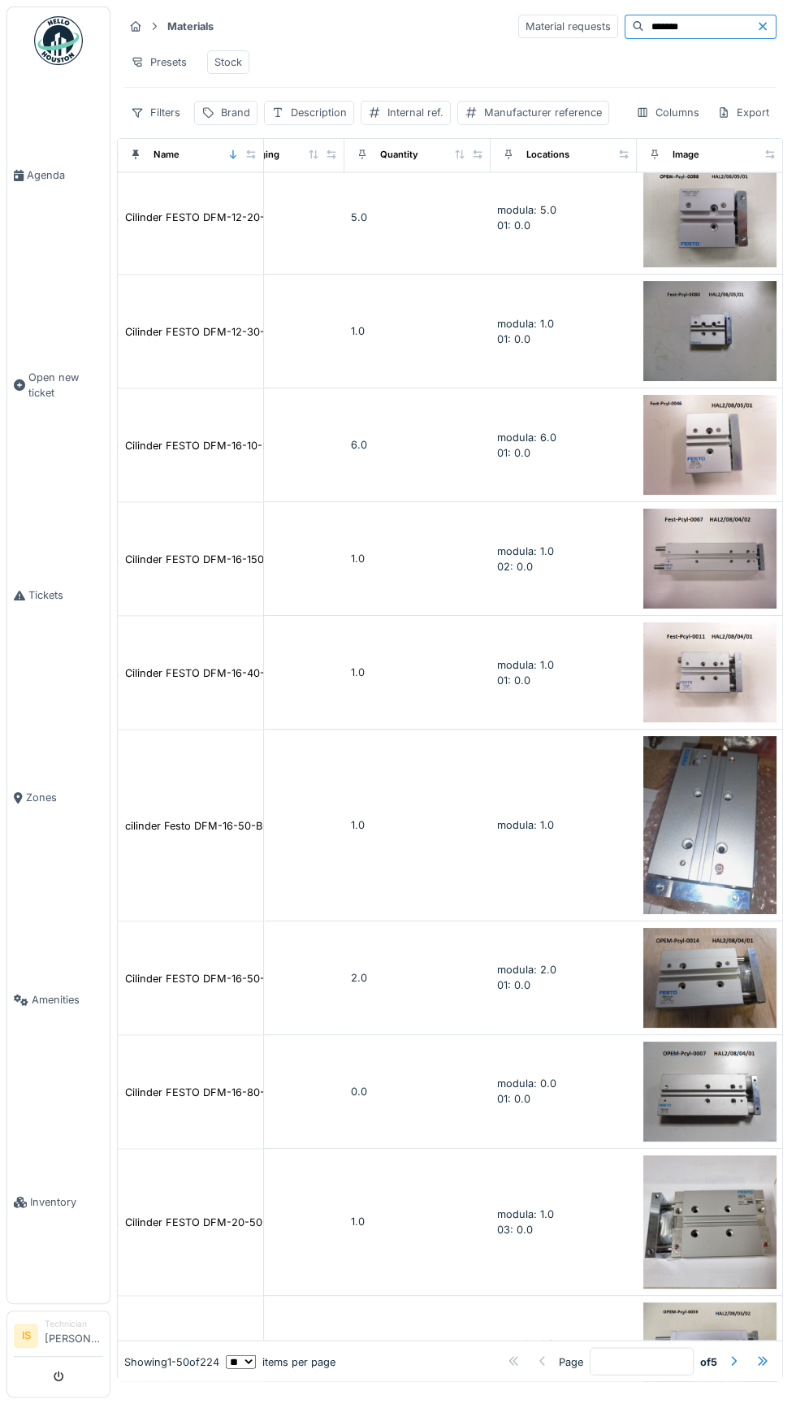
type input "*******"
click at [734, 1362] on div at bounding box center [733, 1361] width 13 height 15
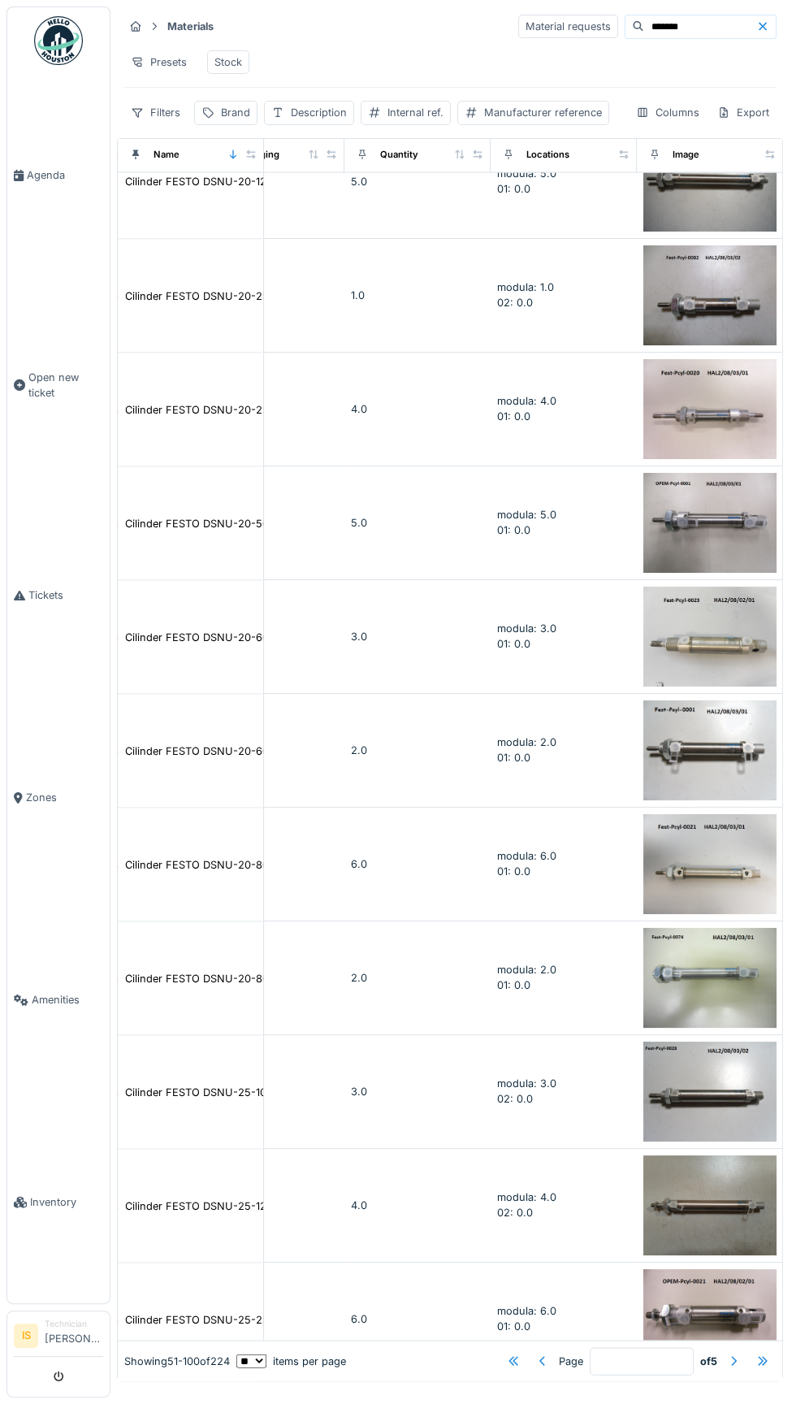
scroll to position [4515, 651]
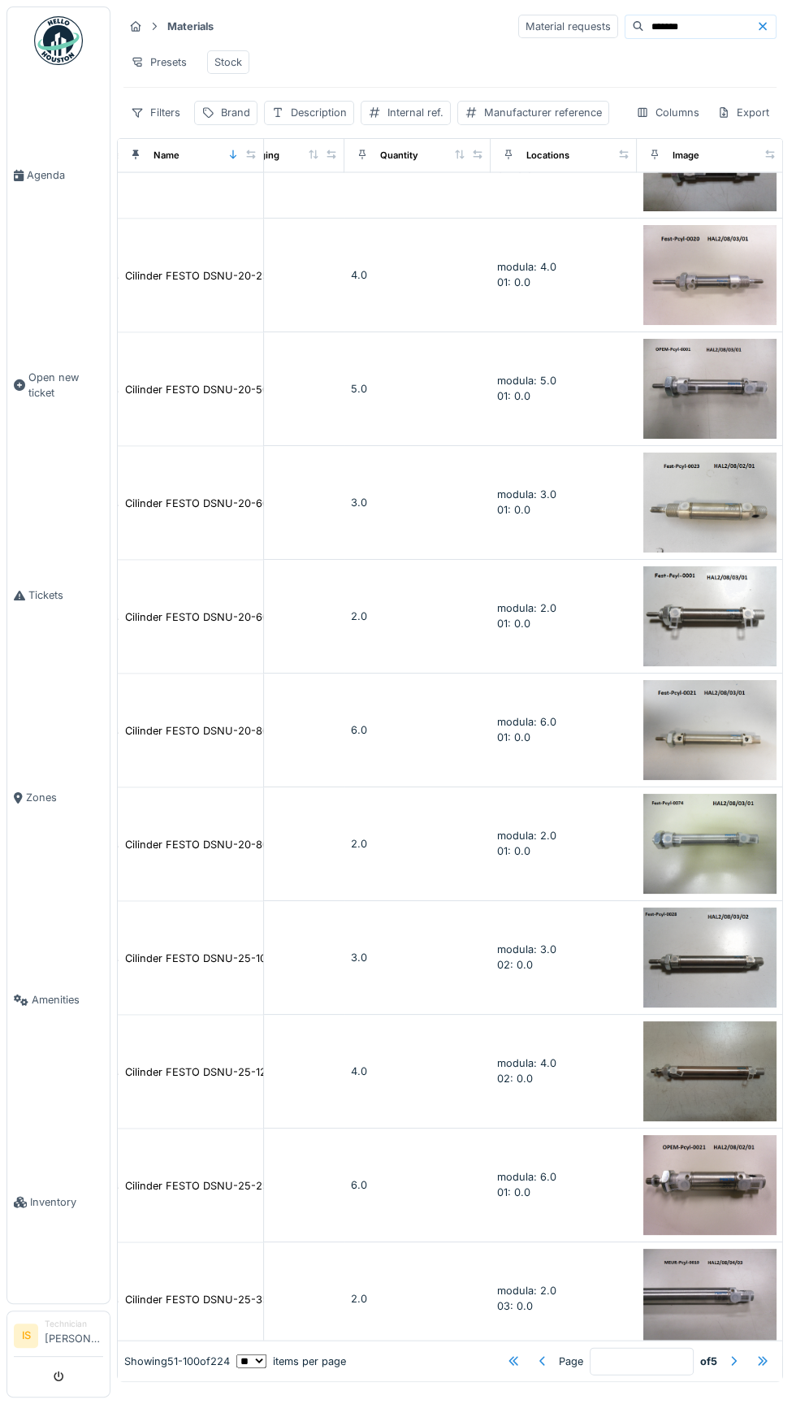
click at [739, 1371] on div at bounding box center [734, 1361] width 26 height 22
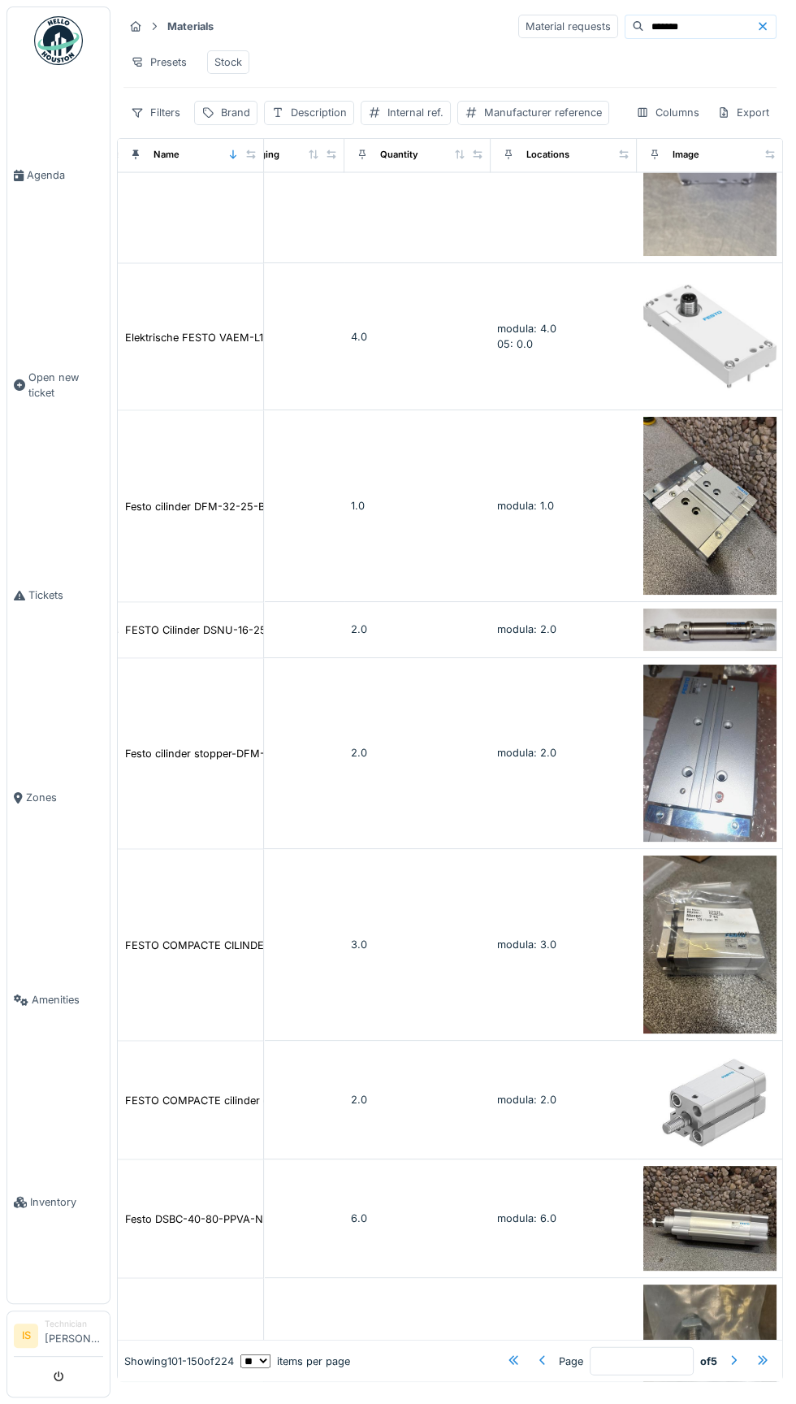
scroll to position [5284, 651]
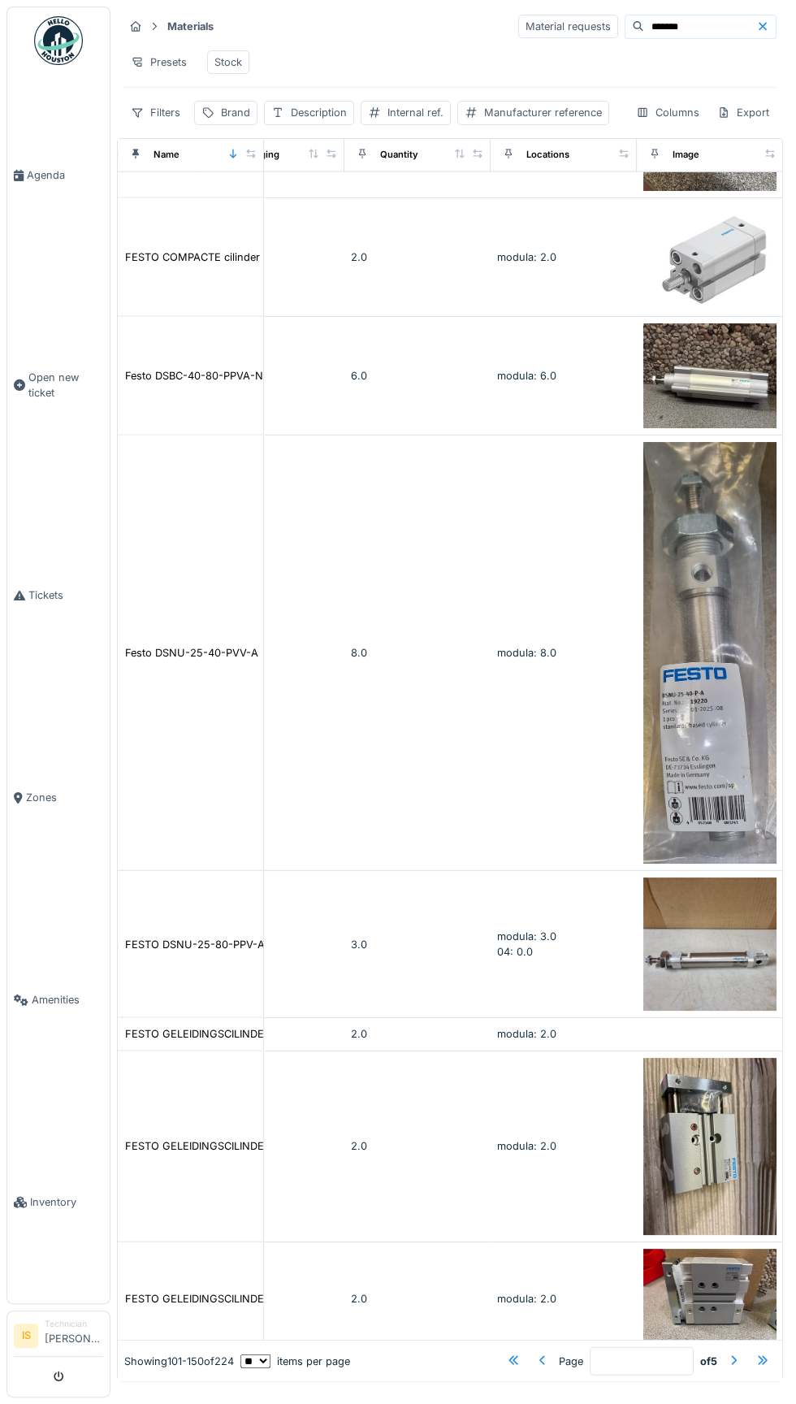
click at [730, 1382] on div "Name Description Brand Manufacturer reference Material category Packaging Quant…" at bounding box center [450, 760] width 666 height 1245
click at [731, 1366] on div at bounding box center [733, 1361] width 13 height 15
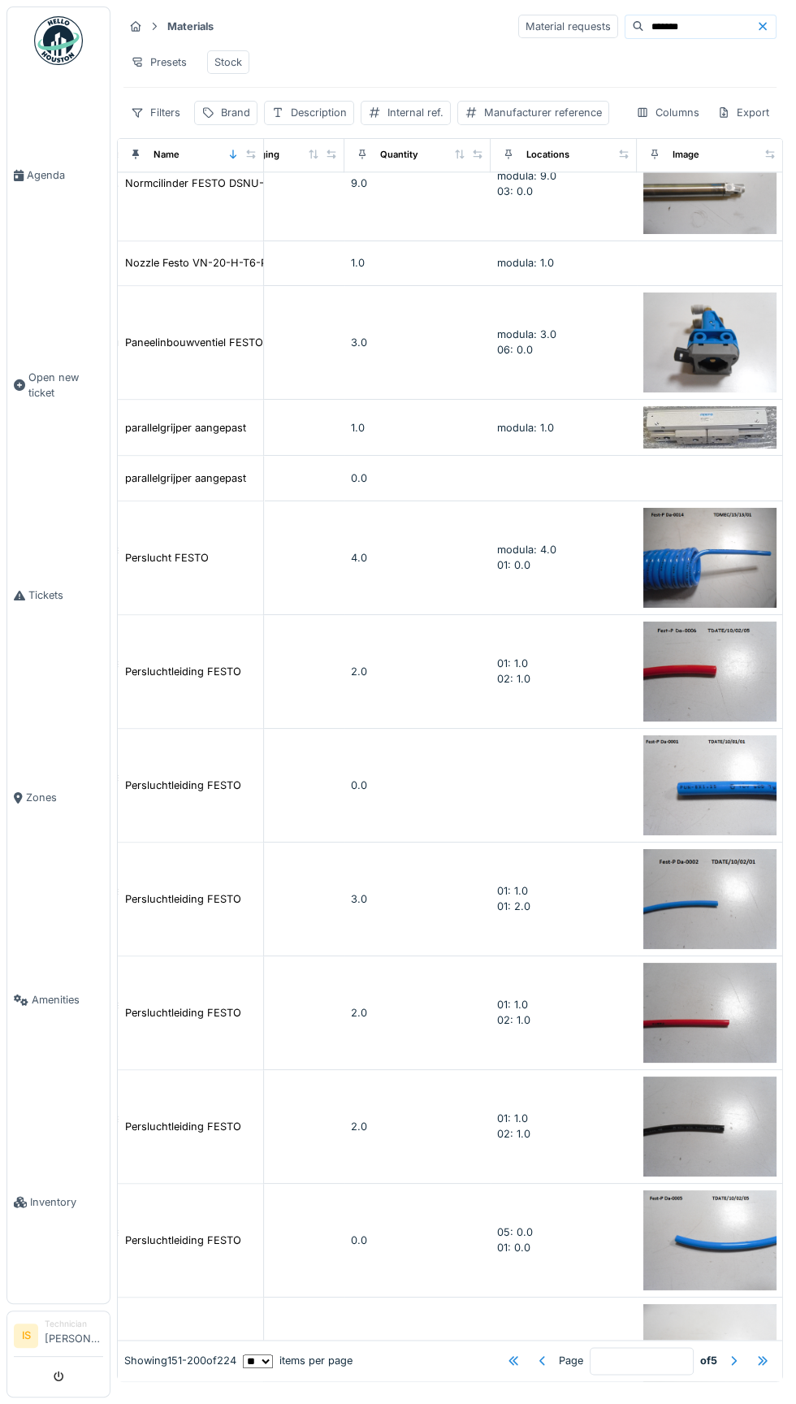
scroll to position [3762, 651]
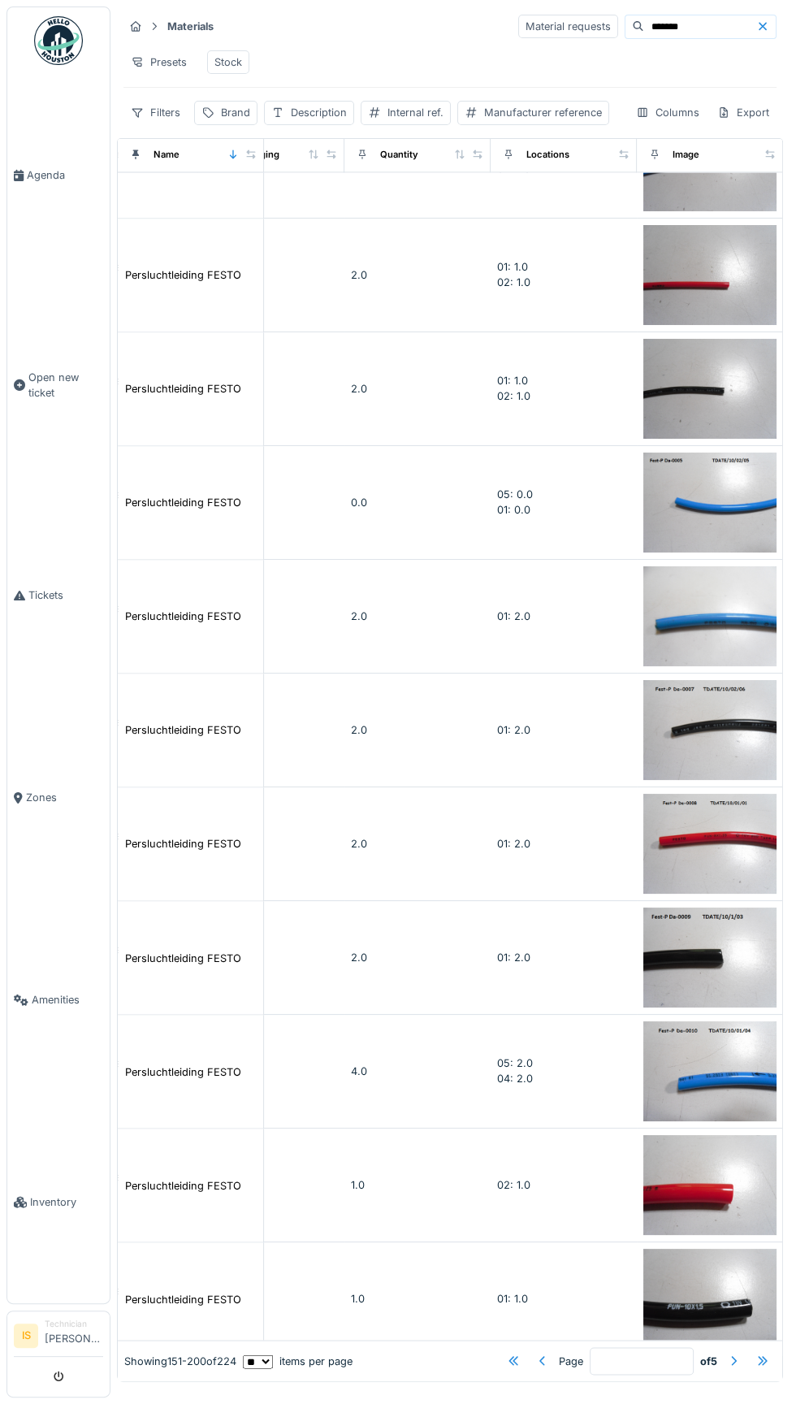
click at [734, 1363] on div at bounding box center [733, 1361] width 13 height 15
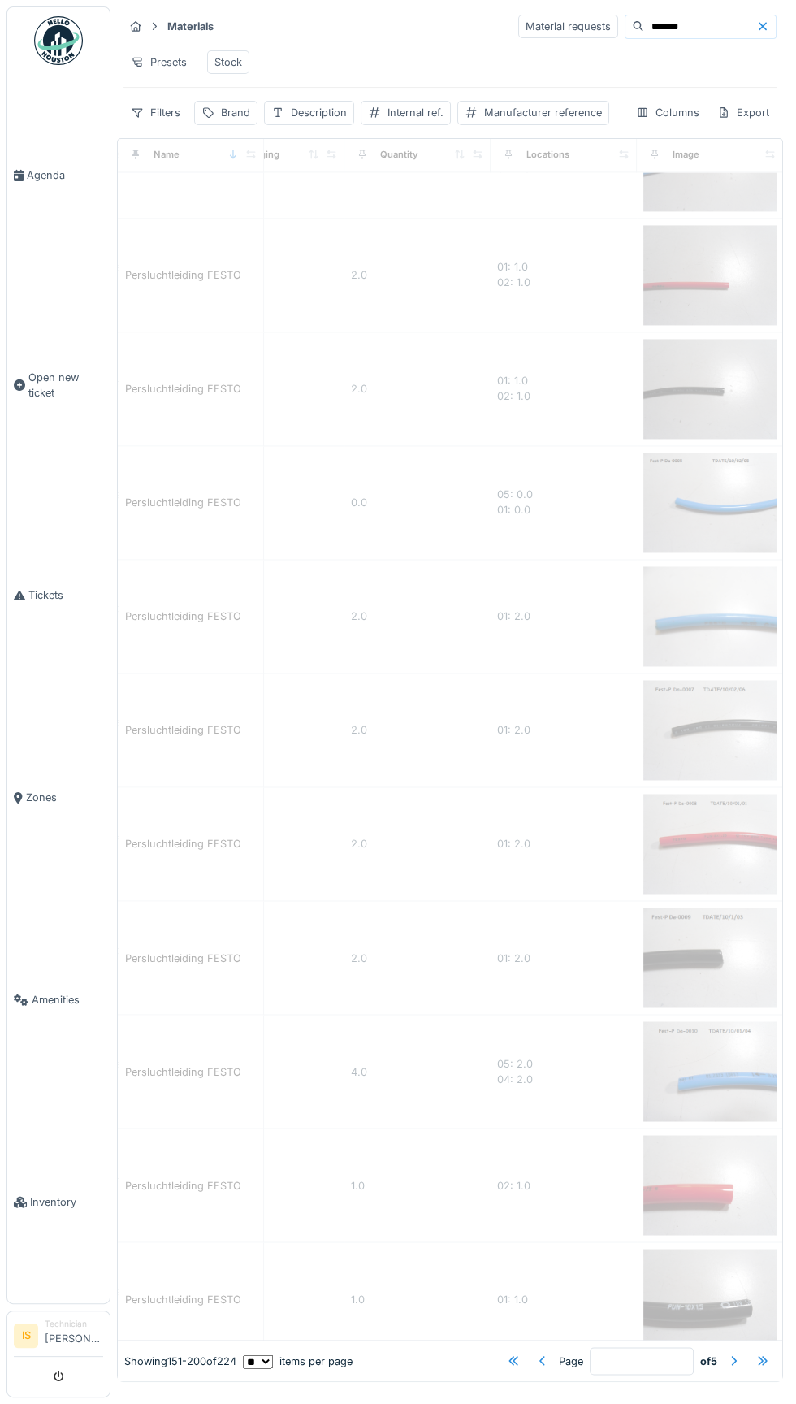
type input "*"
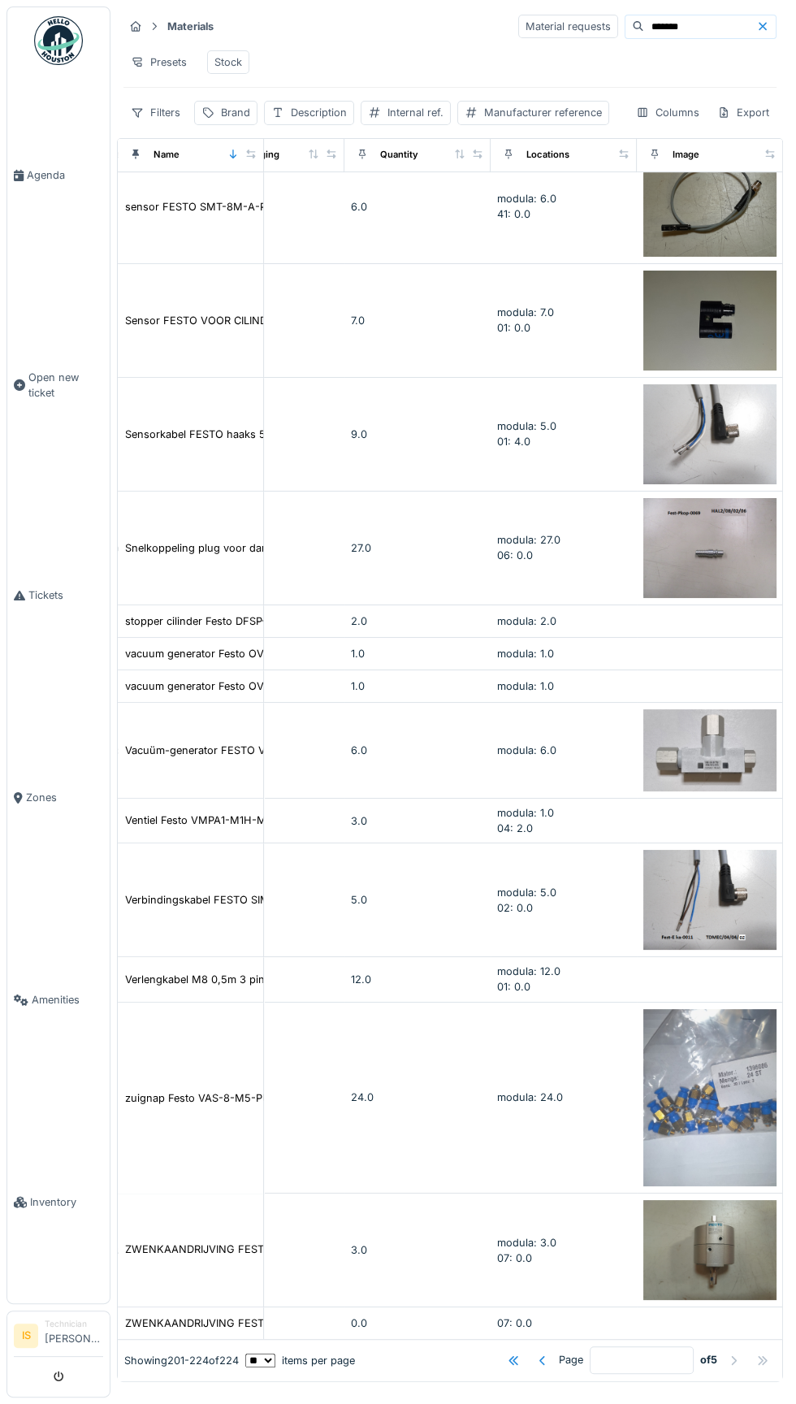
scroll to position [0, 651]
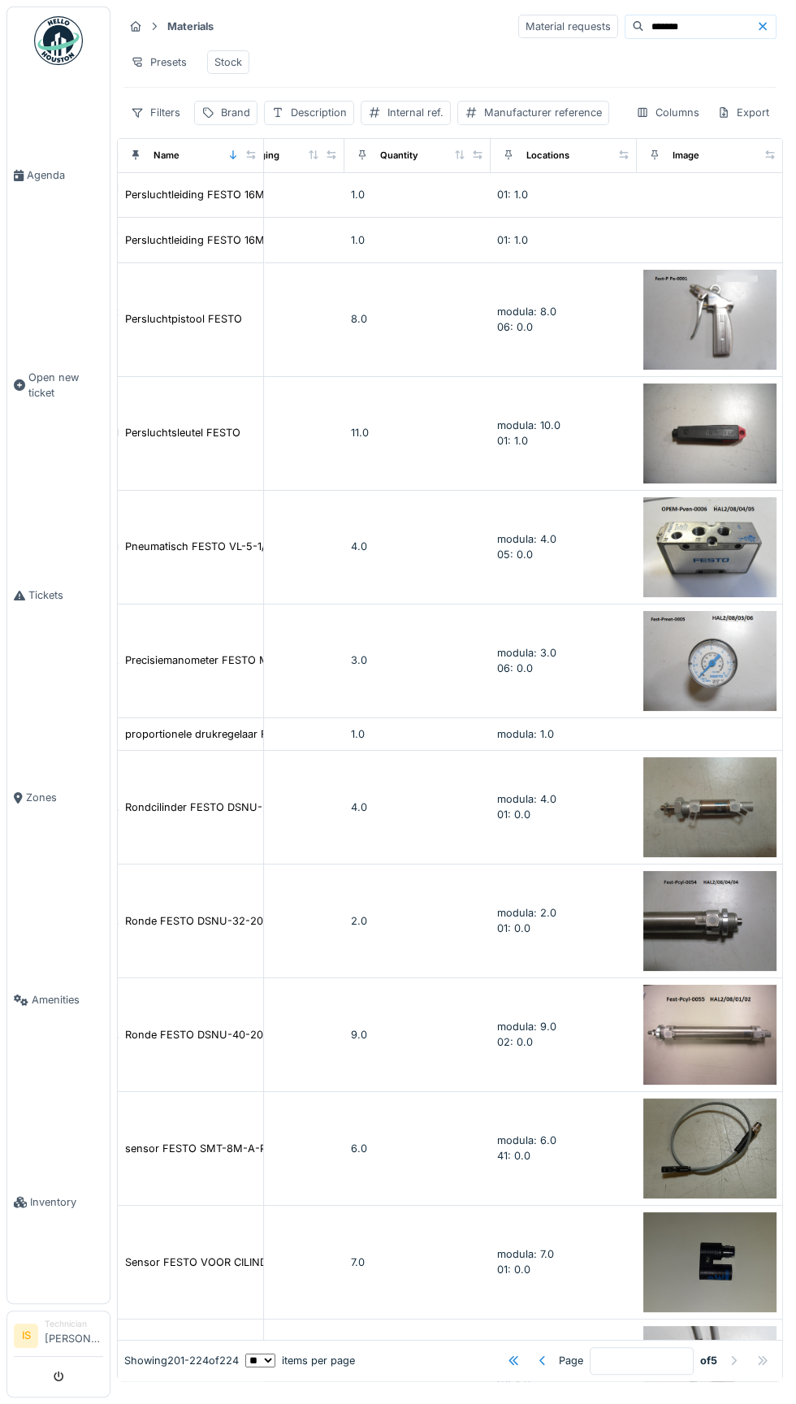
click at [682, 320] on img at bounding box center [709, 320] width 133 height 100
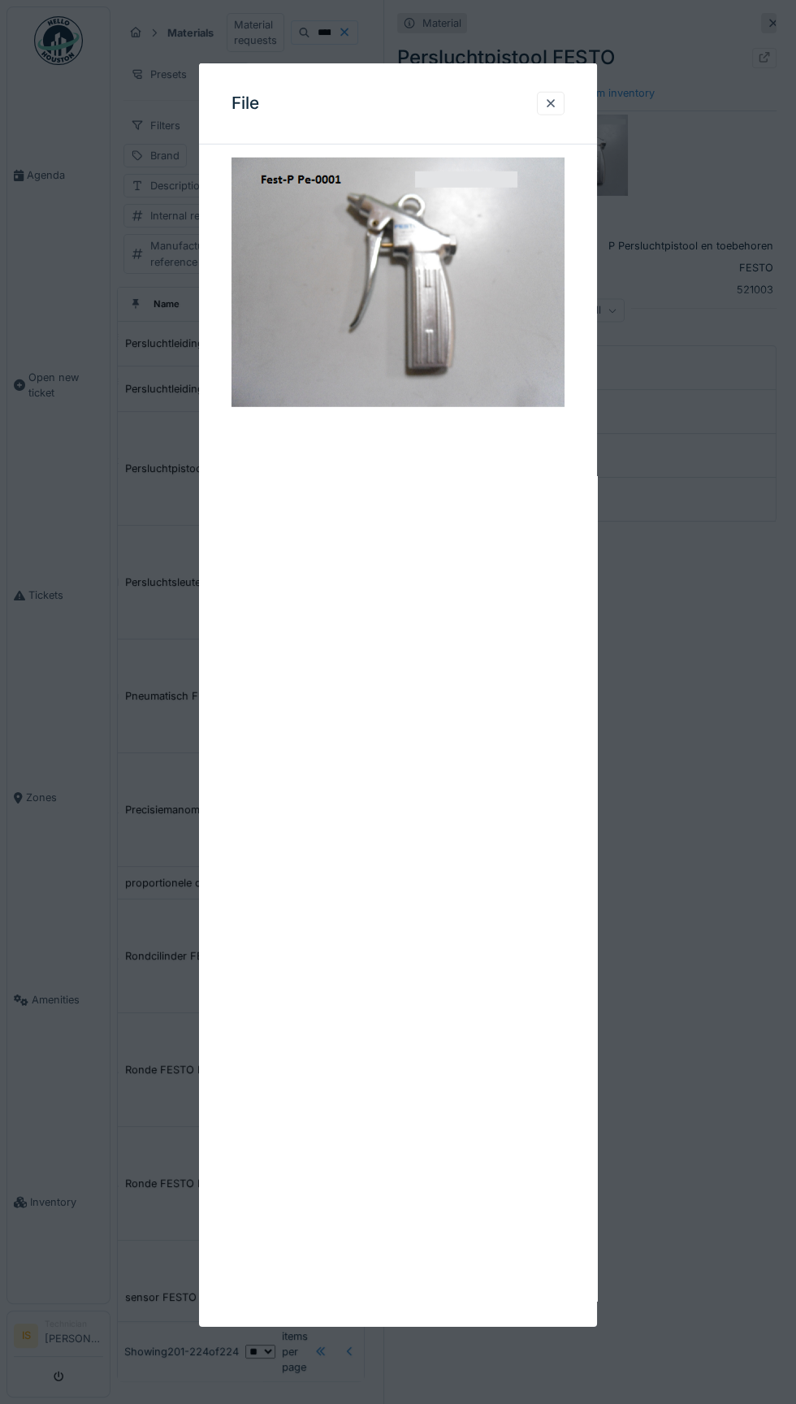
click at [557, 162] on img at bounding box center [398, 282] width 333 height 249
click at [557, 113] on div at bounding box center [551, 104] width 28 height 24
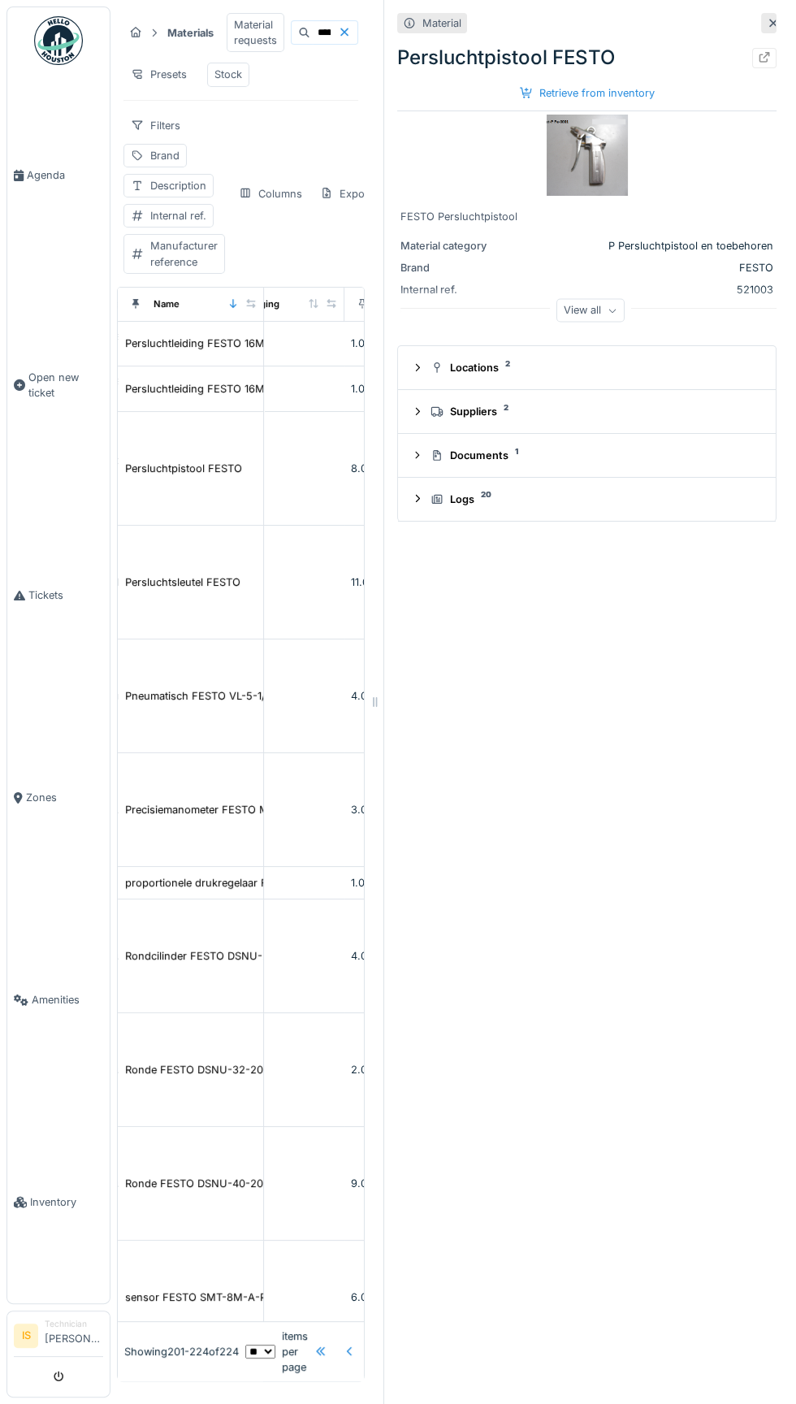
click at [620, 94] on div "Retrieve from inventory" at bounding box center [587, 93] width 148 height 22
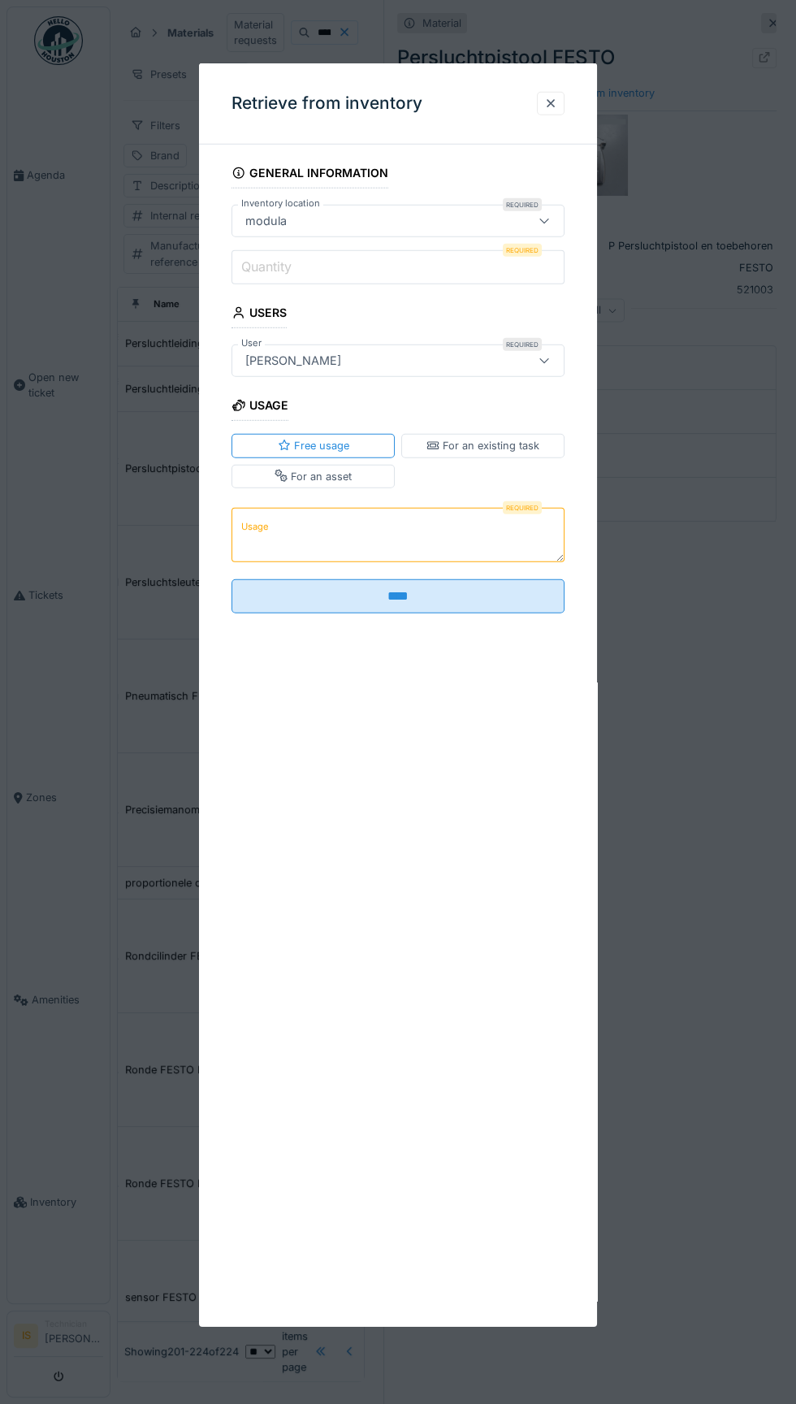
click at [374, 266] on input "Quantity" at bounding box center [398, 267] width 333 height 34
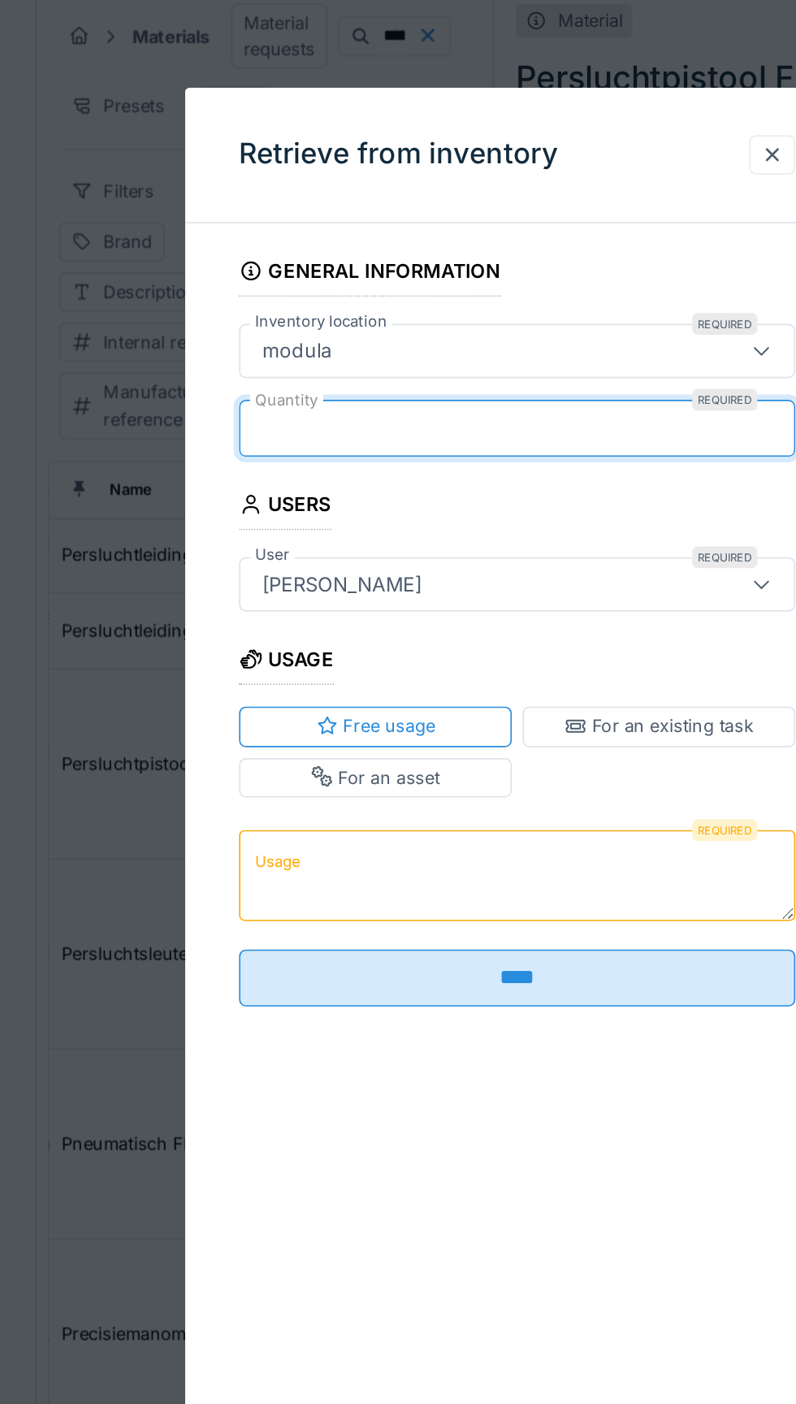
type input "*"
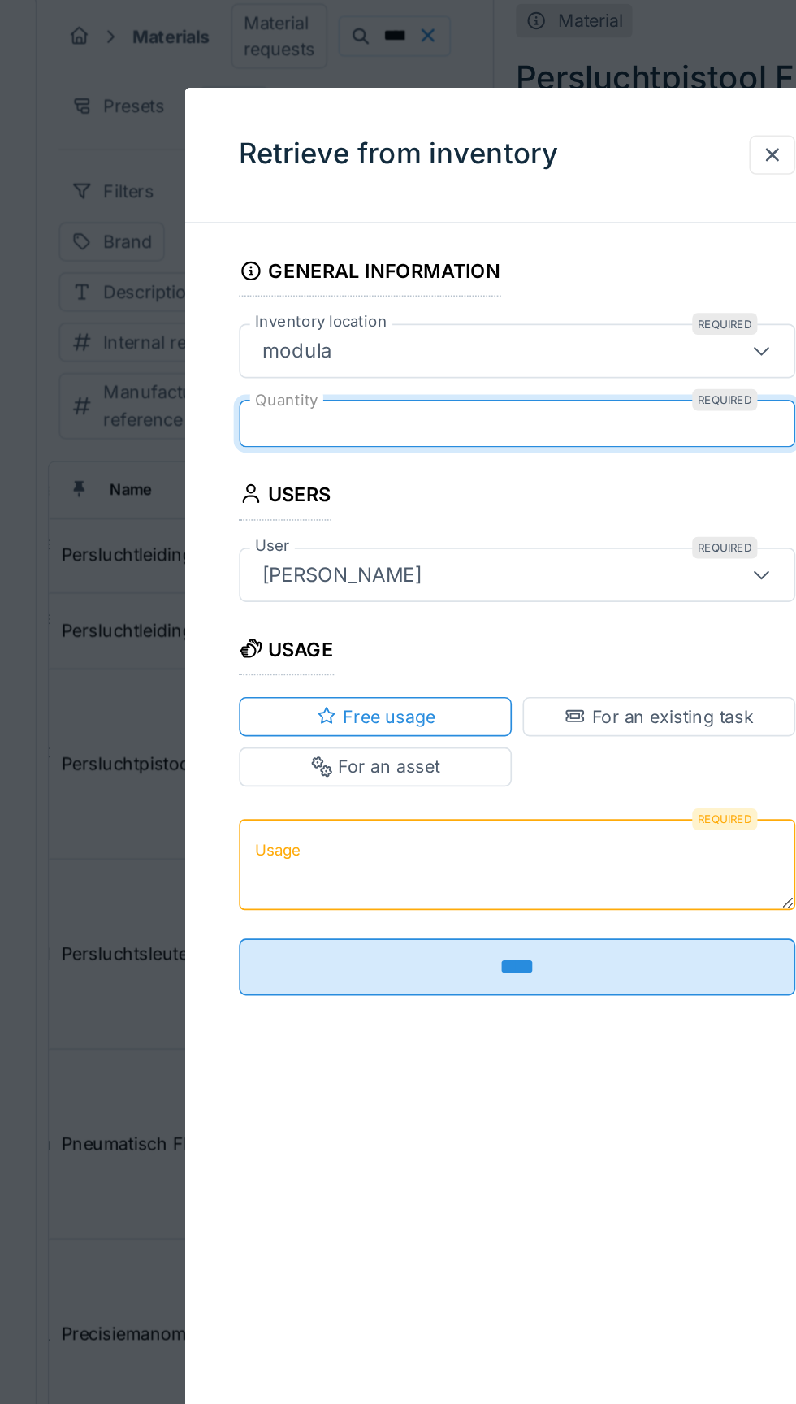
click at [382, 578] on input "****" at bounding box center [398, 590] width 333 height 34
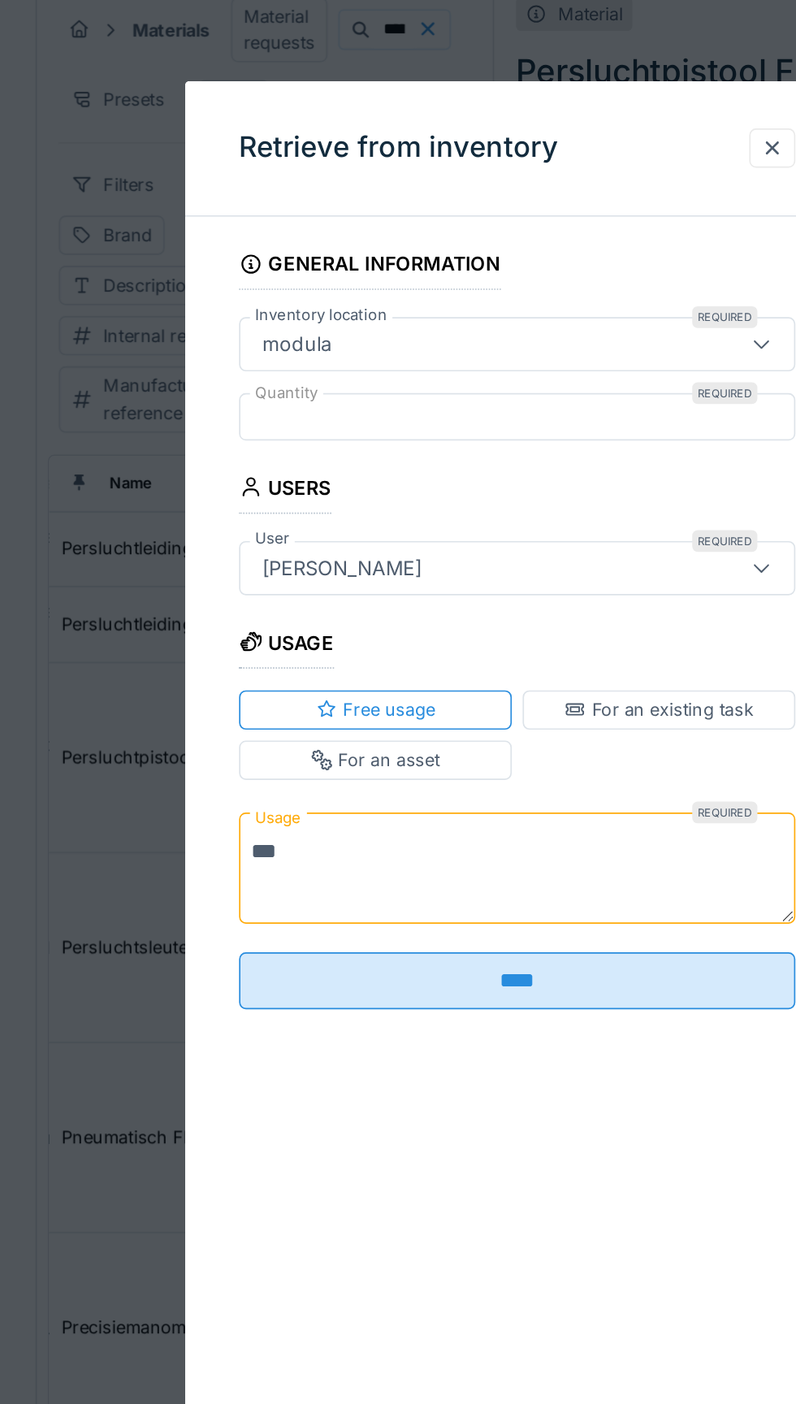
type textarea "***"
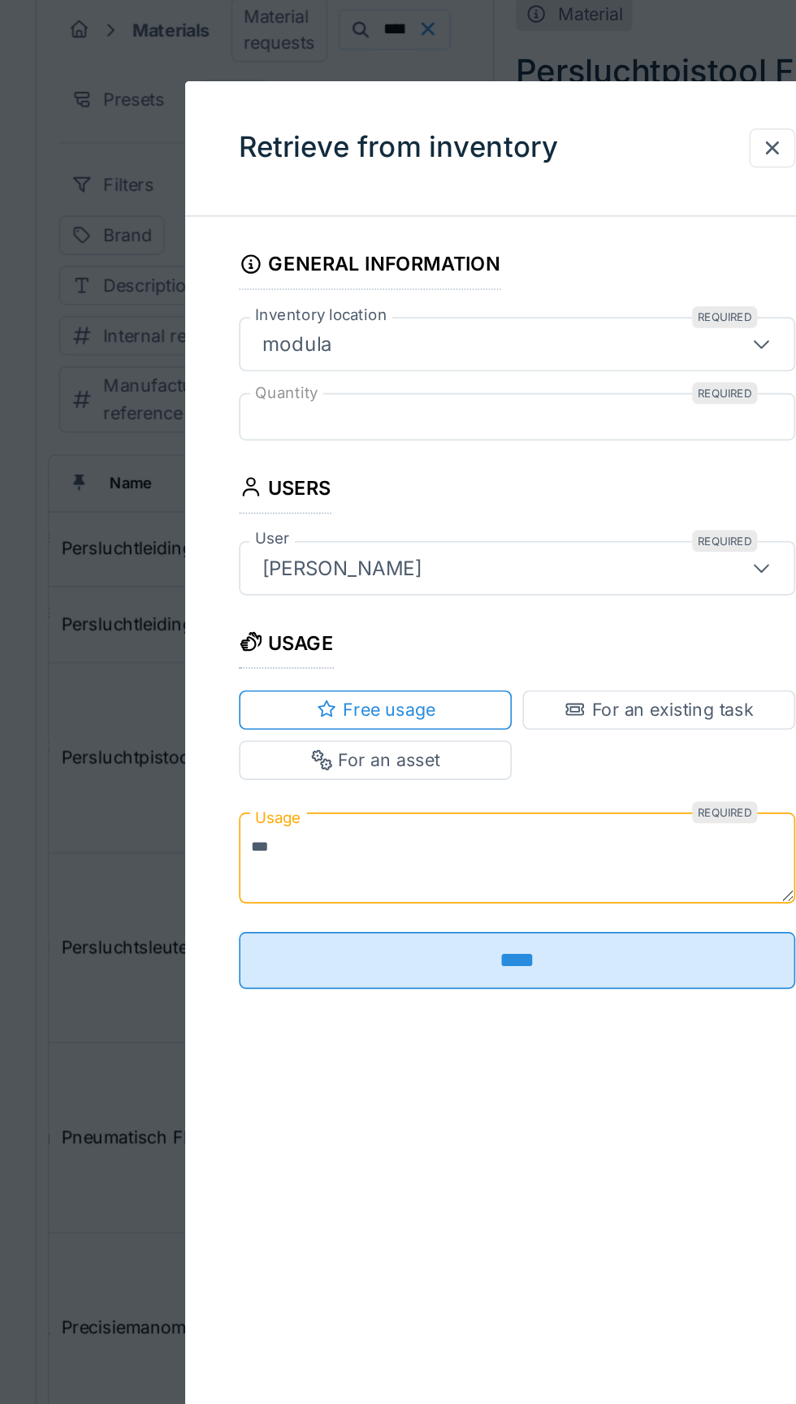
click at [470, 639] on div "General information Inventory location Required modula ****** Quantity Required…" at bounding box center [398, 405] width 398 height 495
click at [431, 587] on input "****" at bounding box center [398, 590] width 333 height 34
